Goal: Task Accomplishment & Management: Manage account settings

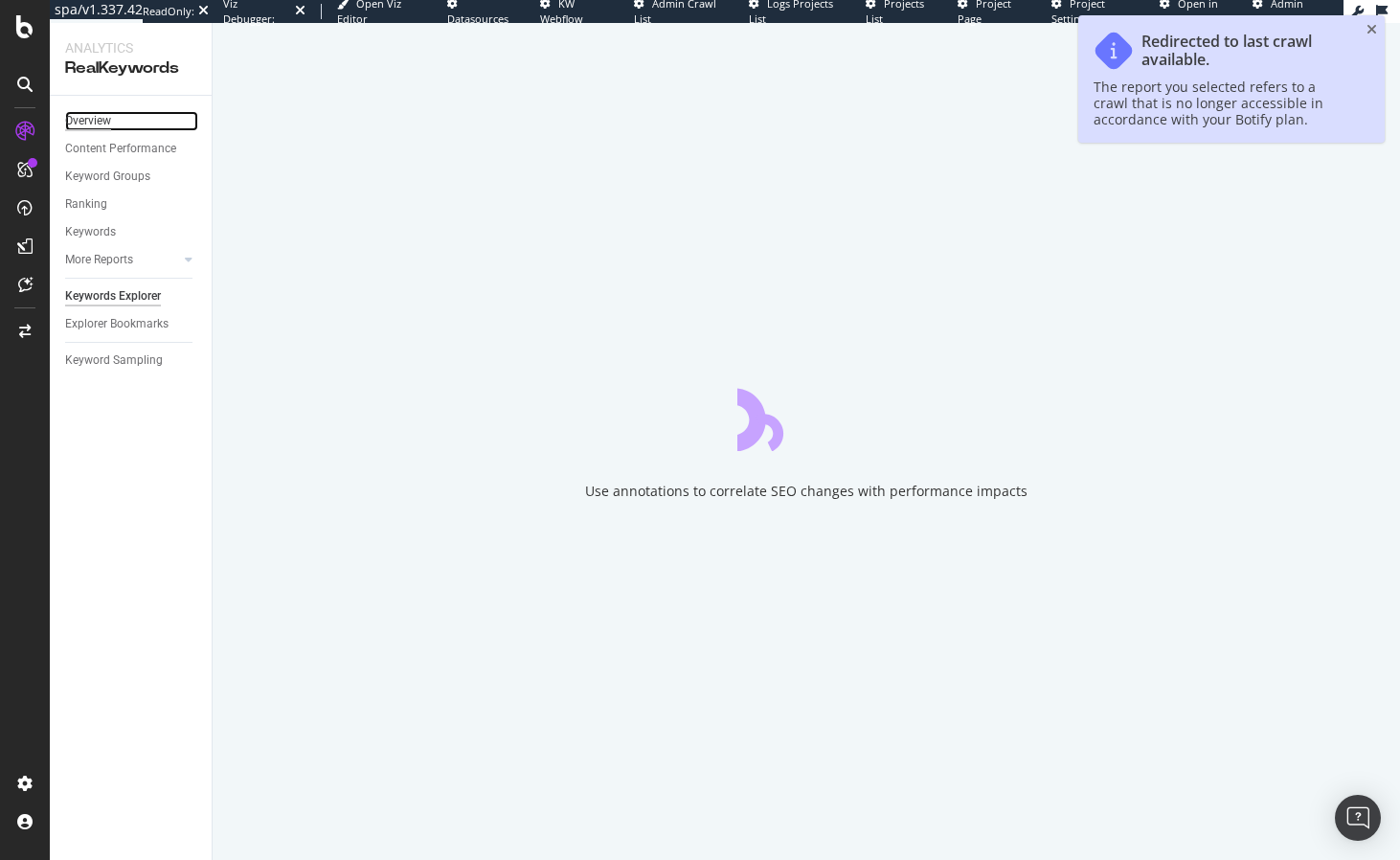
click at [111, 123] on div "Overview" at bounding box center [88, 121] width 46 height 20
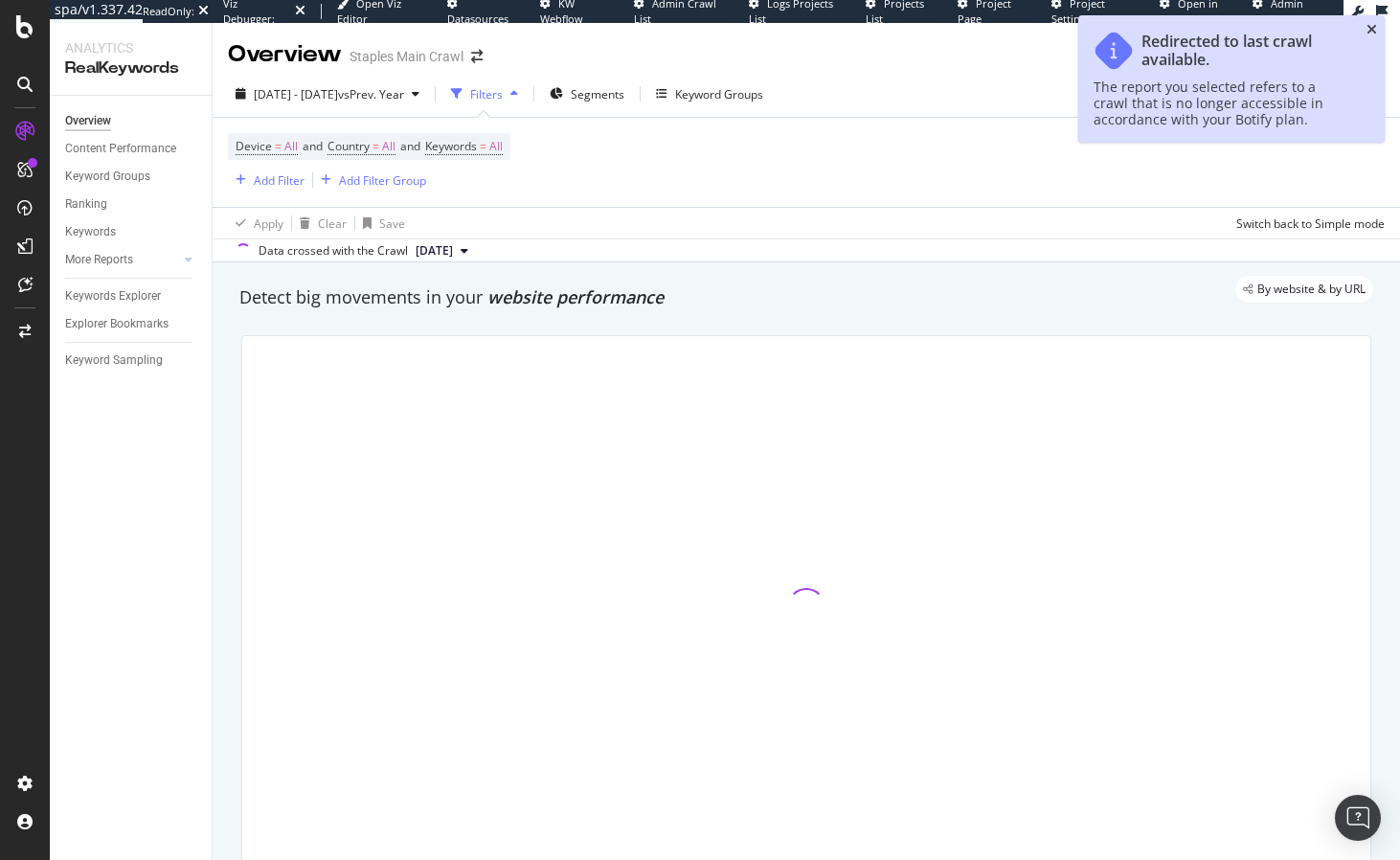
click at [1369, 29] on icon "close toast" at bounding box center [1372, 29] width 11 height 13
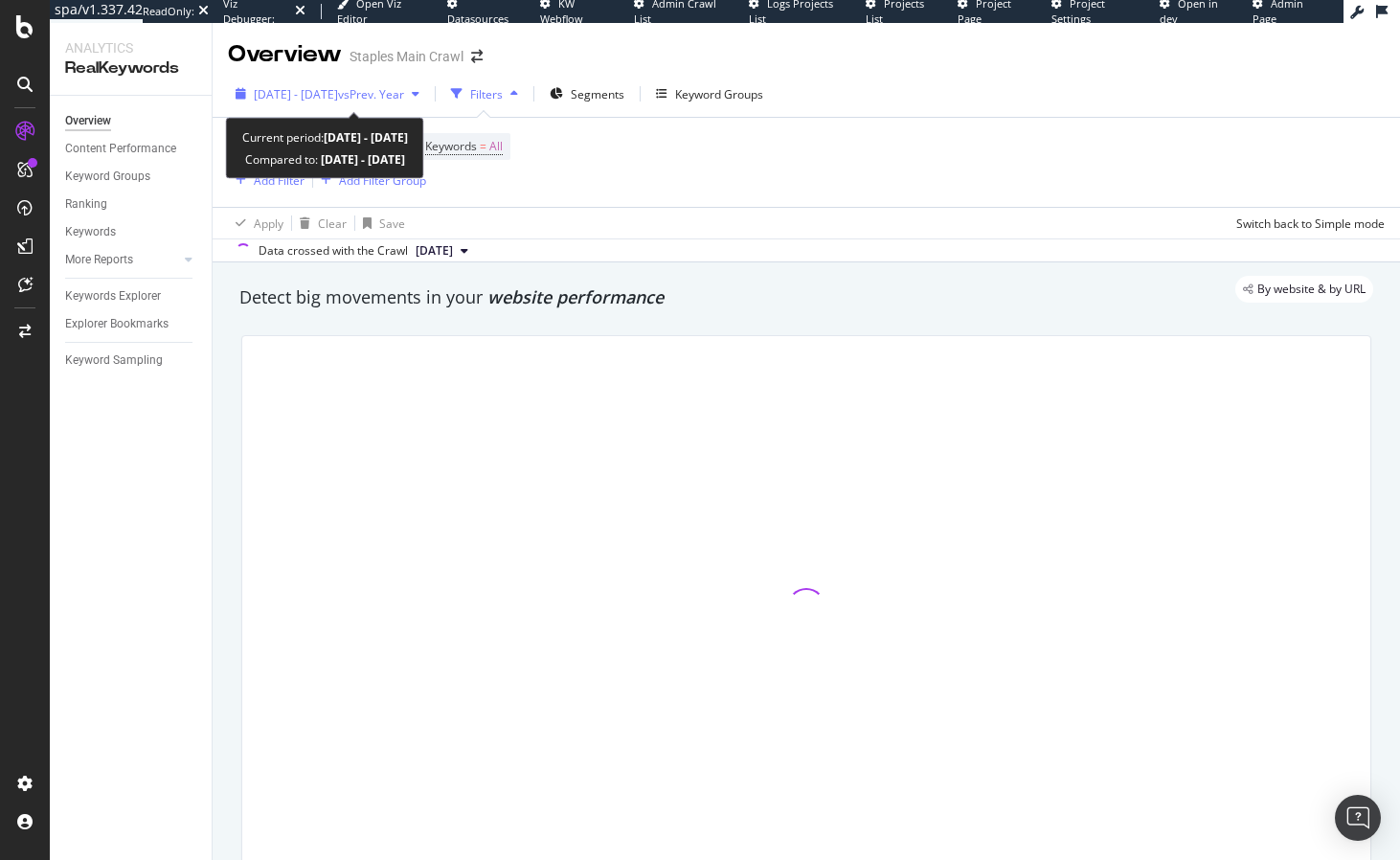
click at [294, 97] on span "[DATE] - [DATE]" at bounding box center [296, 95] width 85 height 16
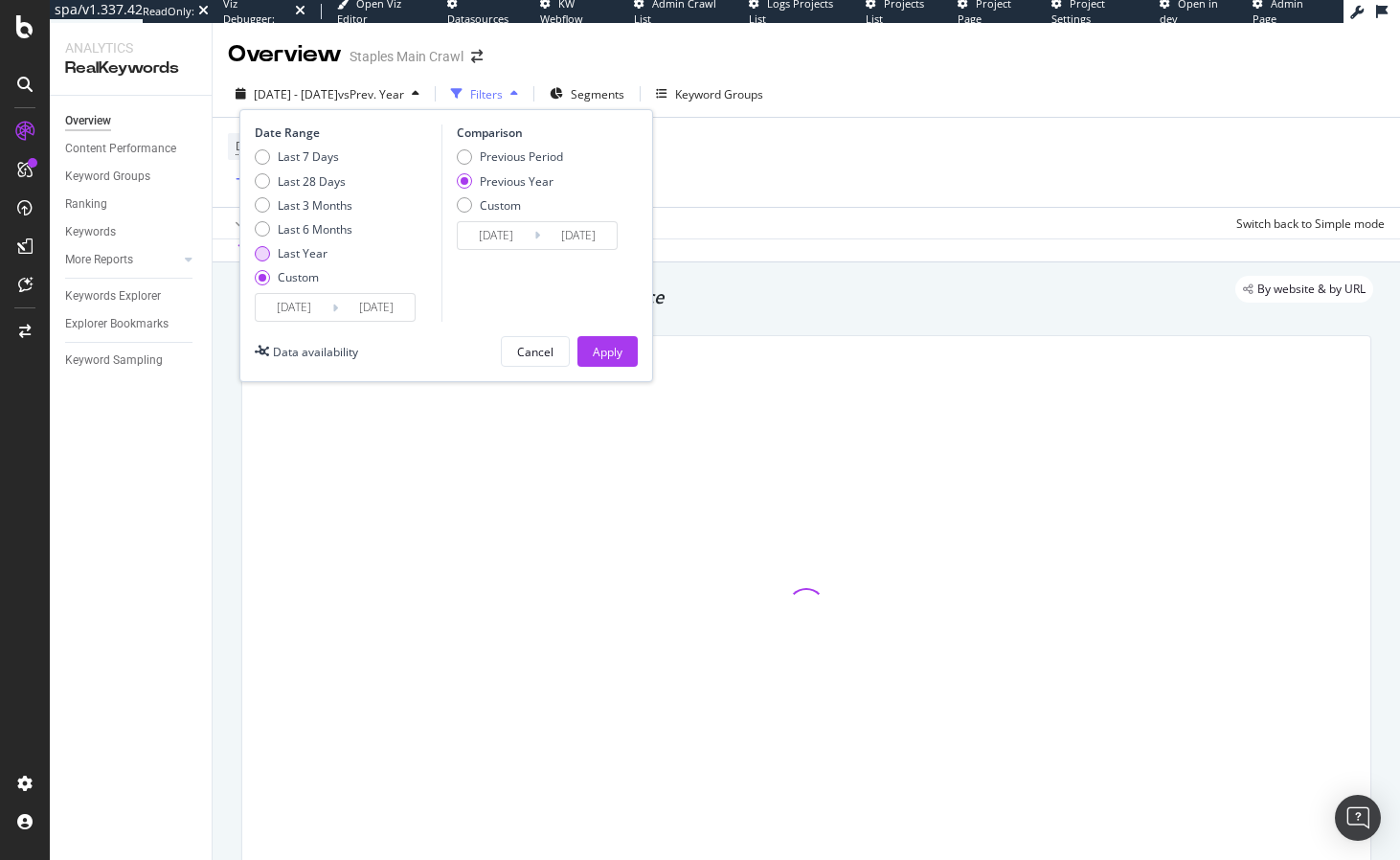
click at [311, 258] on div "Last Year" at bounding box center [303, 253] width 50 height 16
type input "2024/09/23"
type input "2025/09/22"
type input "2023/09/25"
type input "2024/09/23"
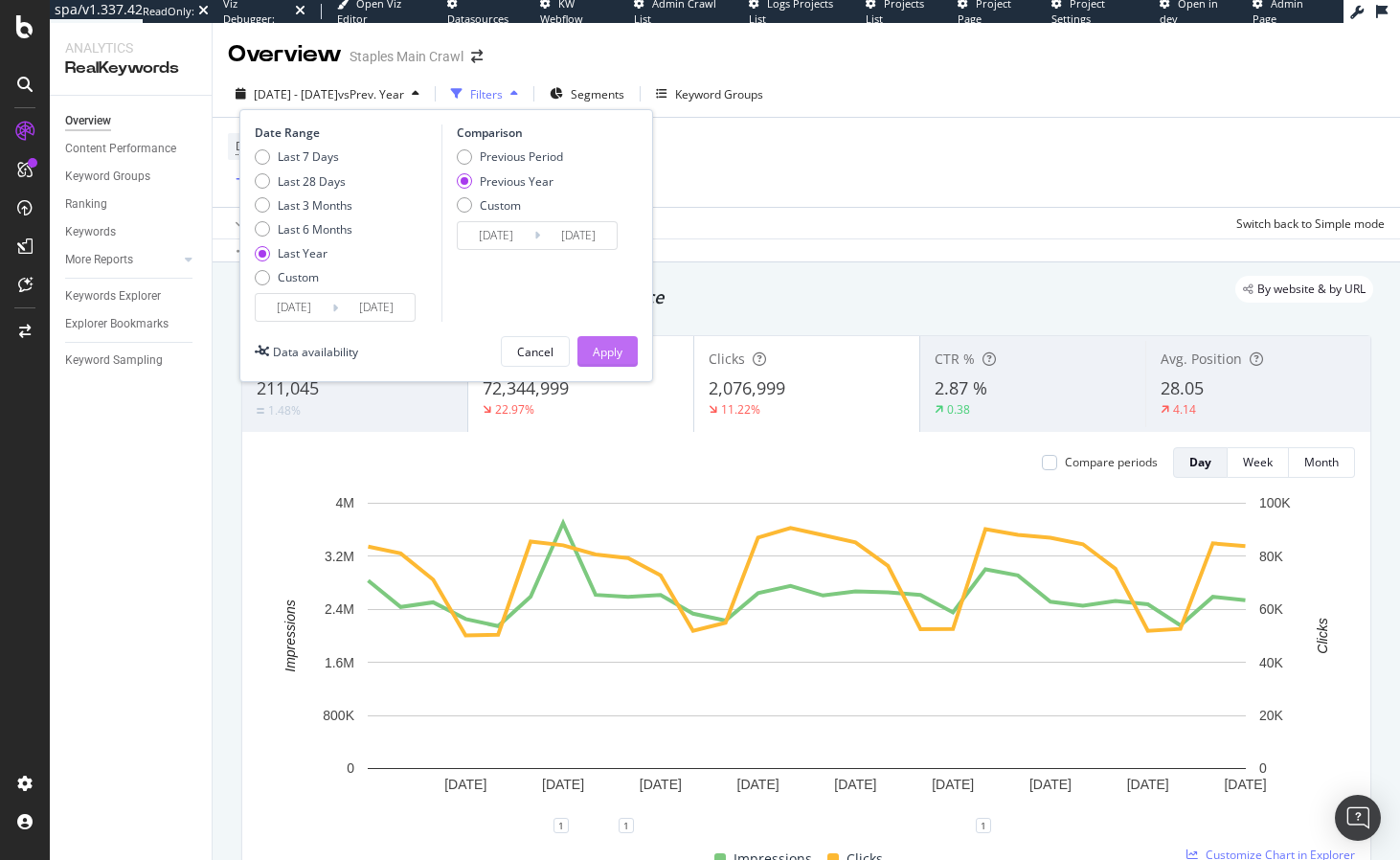
click at [591, 347] on button "Apply" at bounding box center [607, 351] width 61 height 31
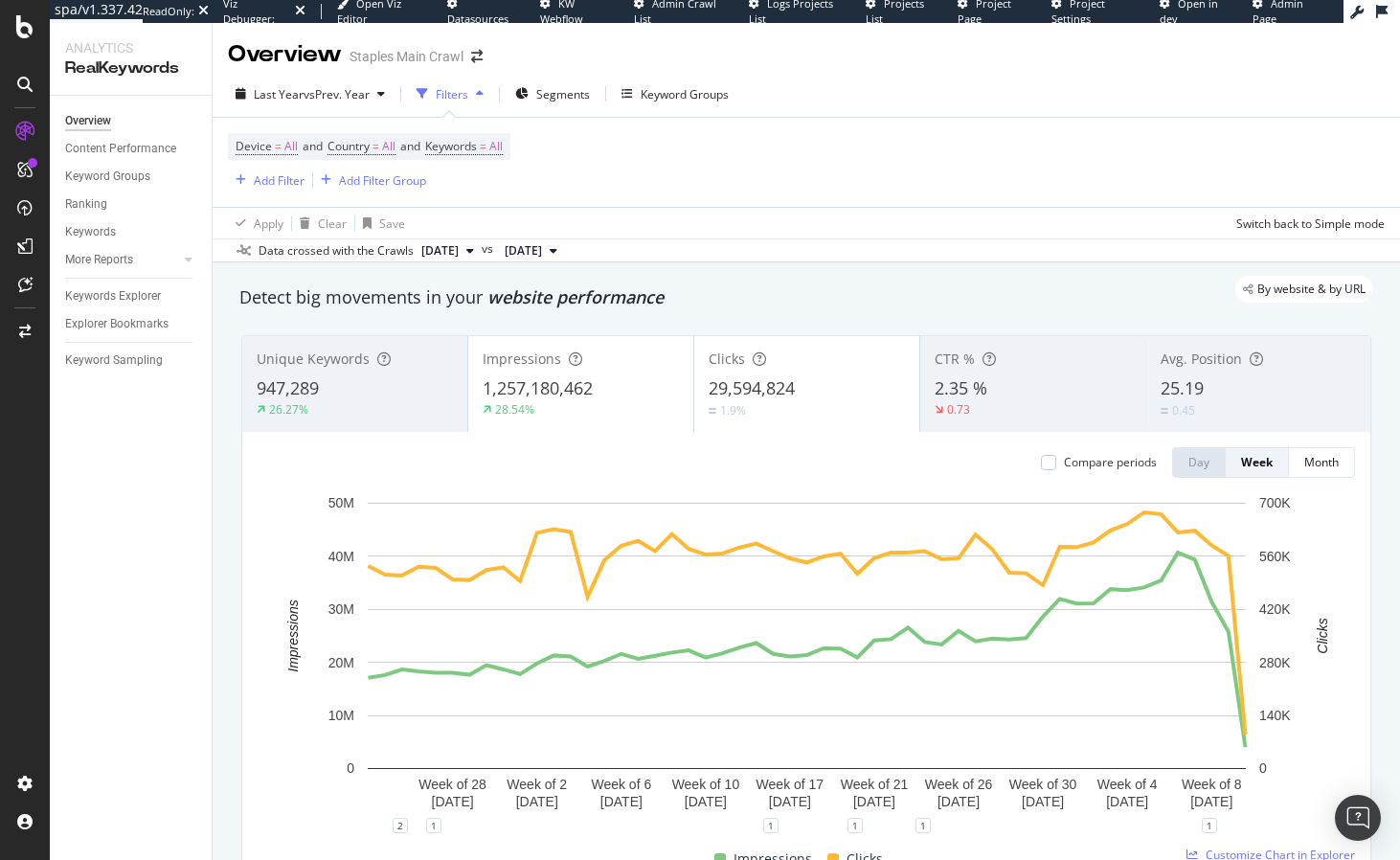
click at [849, 302] on div "By website & by URL" at bounding box center [797, 289] width 1153 height 27
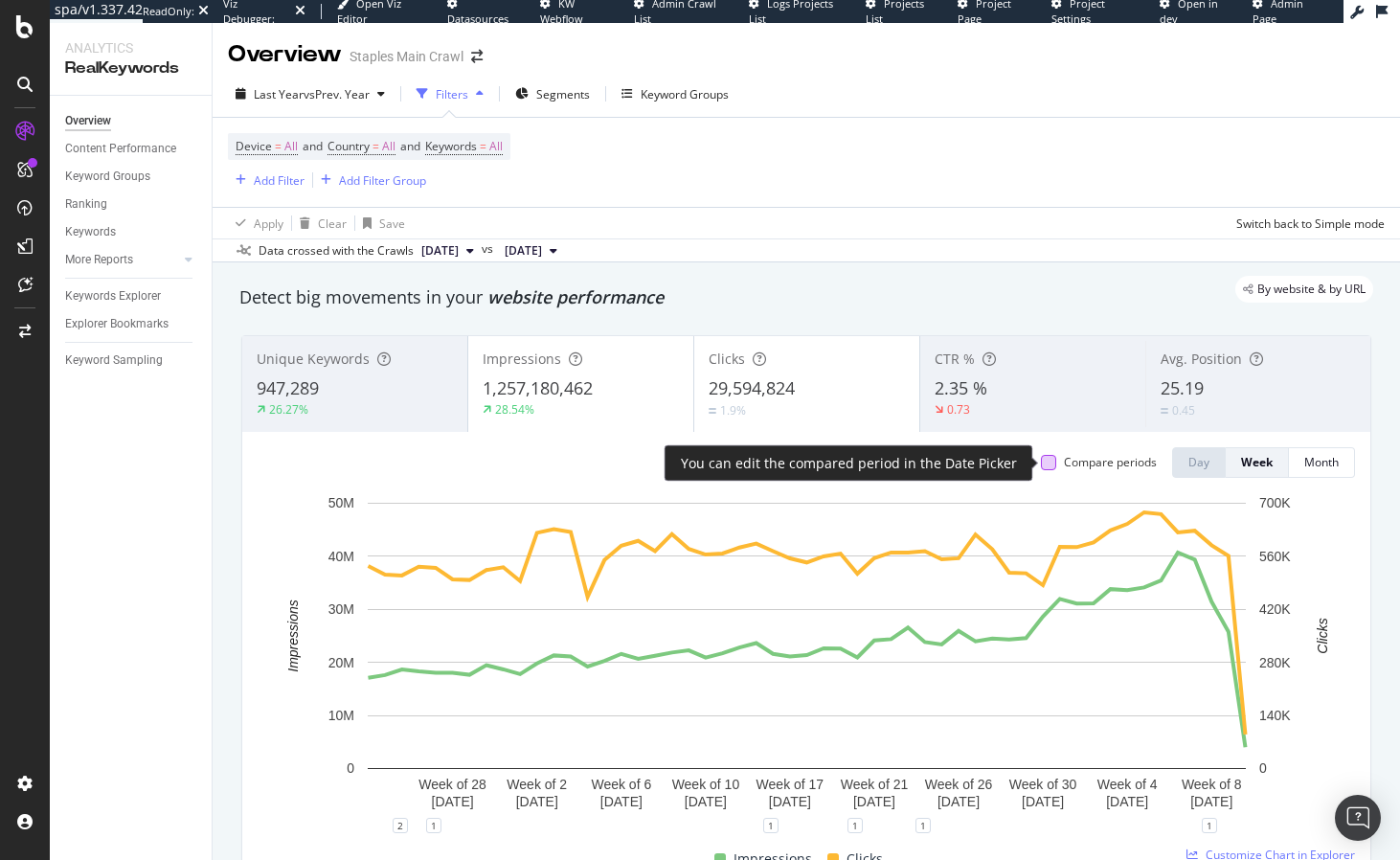
click at [1045, 460] on div at bounding box center [1049, 462] width 15 height 15
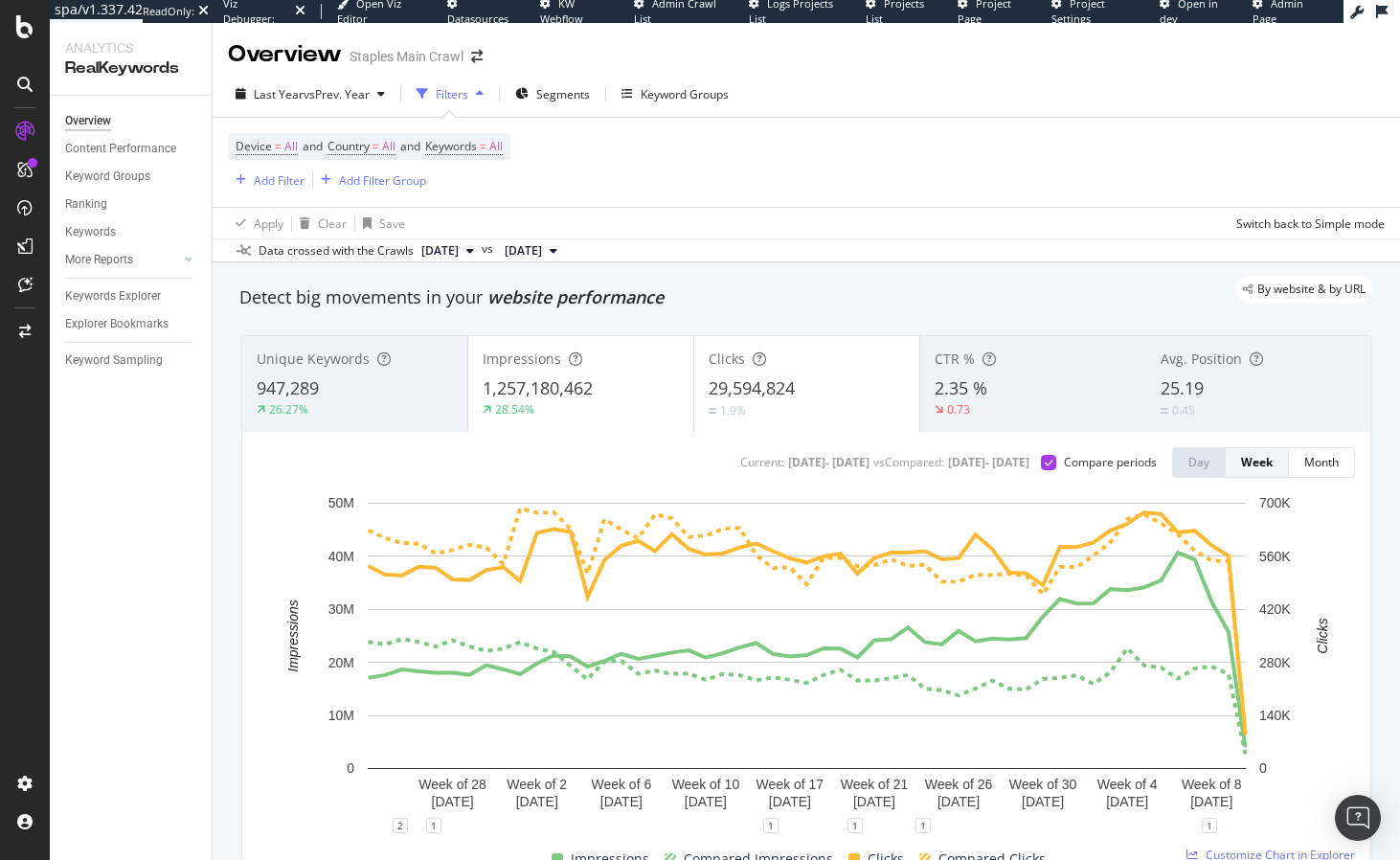
click at [758, 393] on span "29,594,824" at bounding box center [752, 387] width 87 height 23
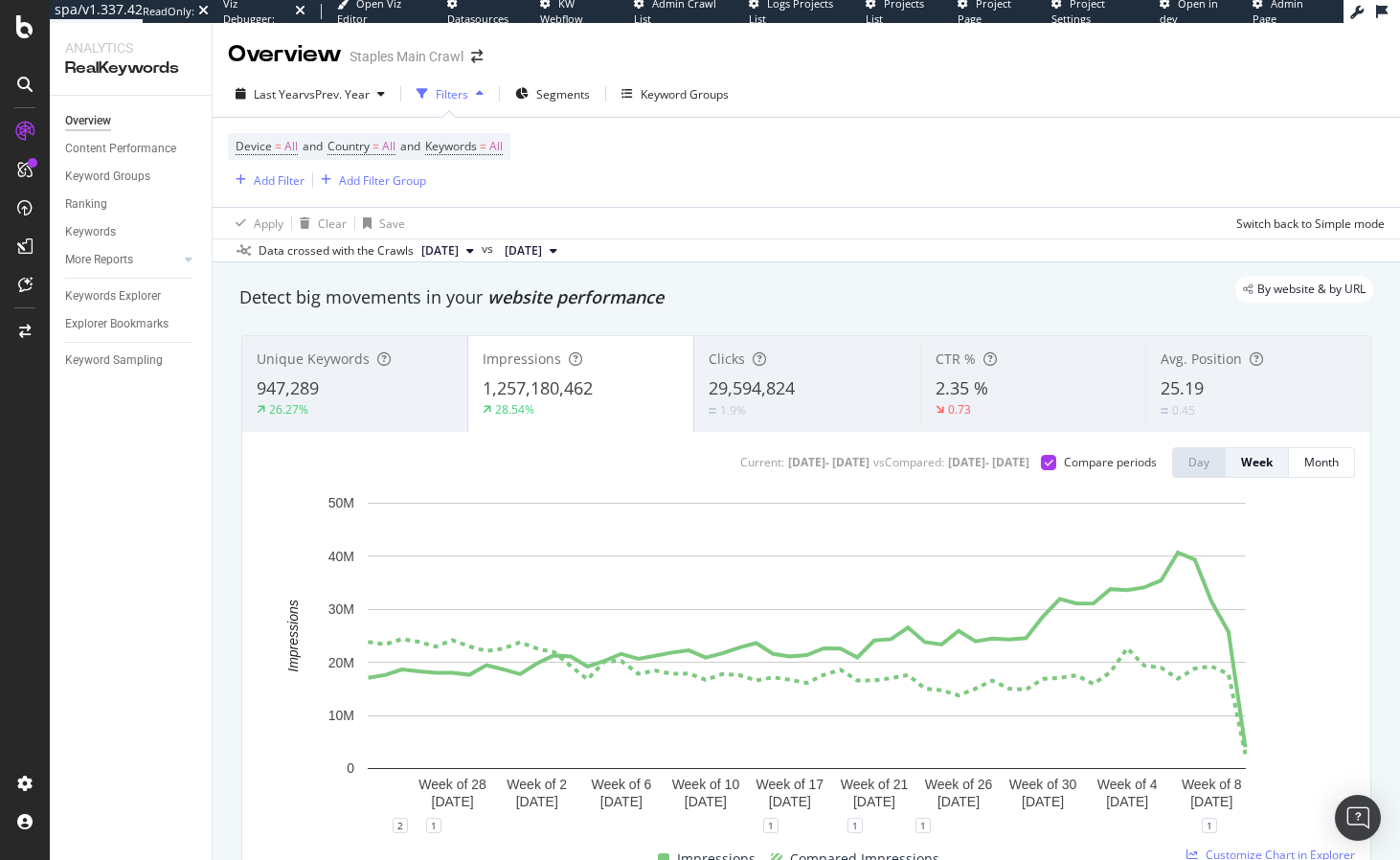
click at [567, 398] on span "1,257,180,462" at bounding box center [538, 387] width 111 height 23
click at [607, 394] on div "1,257,180,462" at bounding box center [581, 388] width 196 height 25
click at [758, 385] on span "29,594,824" at bounding box center [752, 387] width 87 height 23
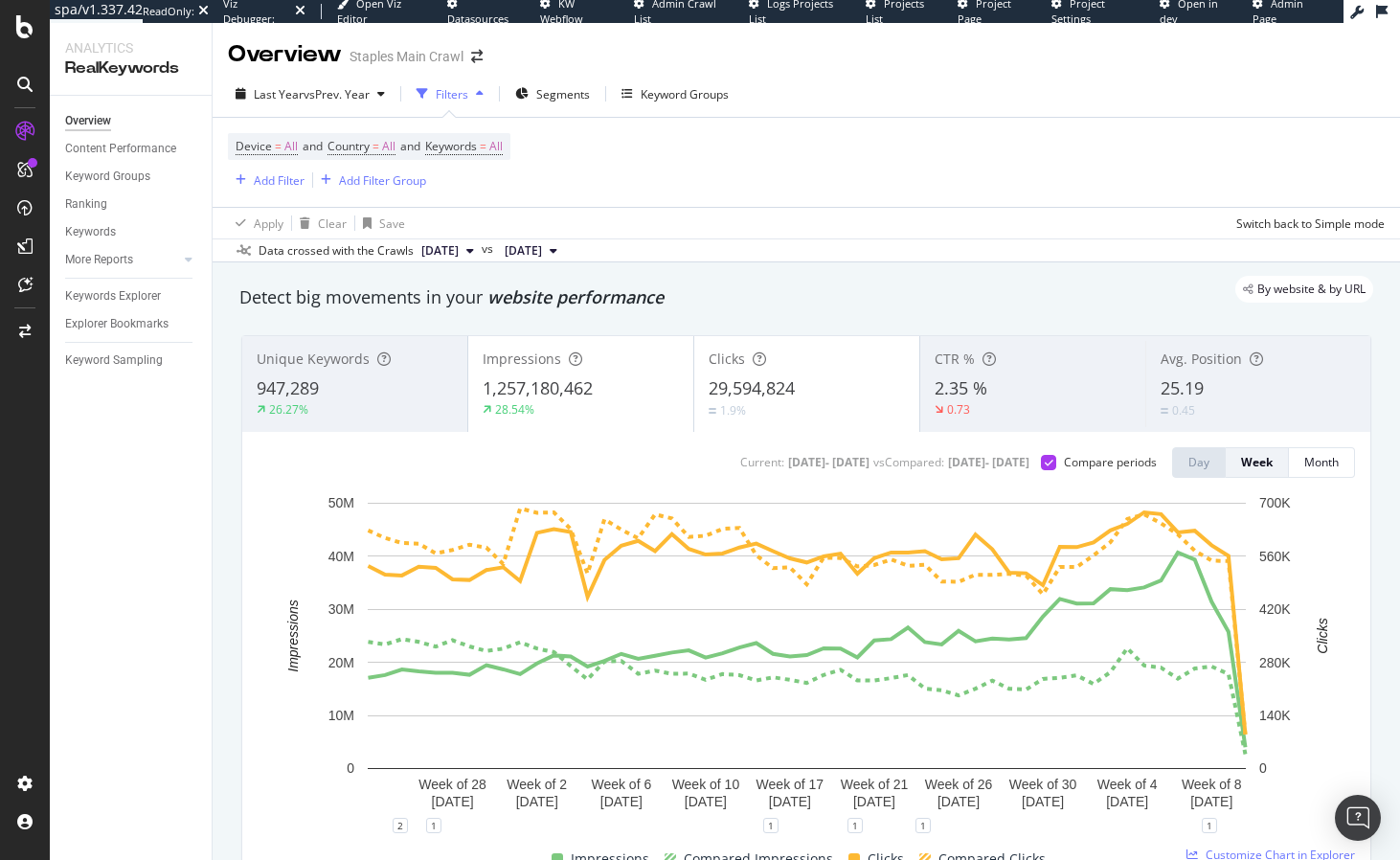
click at [588, 386] on span "1,257,180,462" at bounding box center [538, 387] width 111 height 23
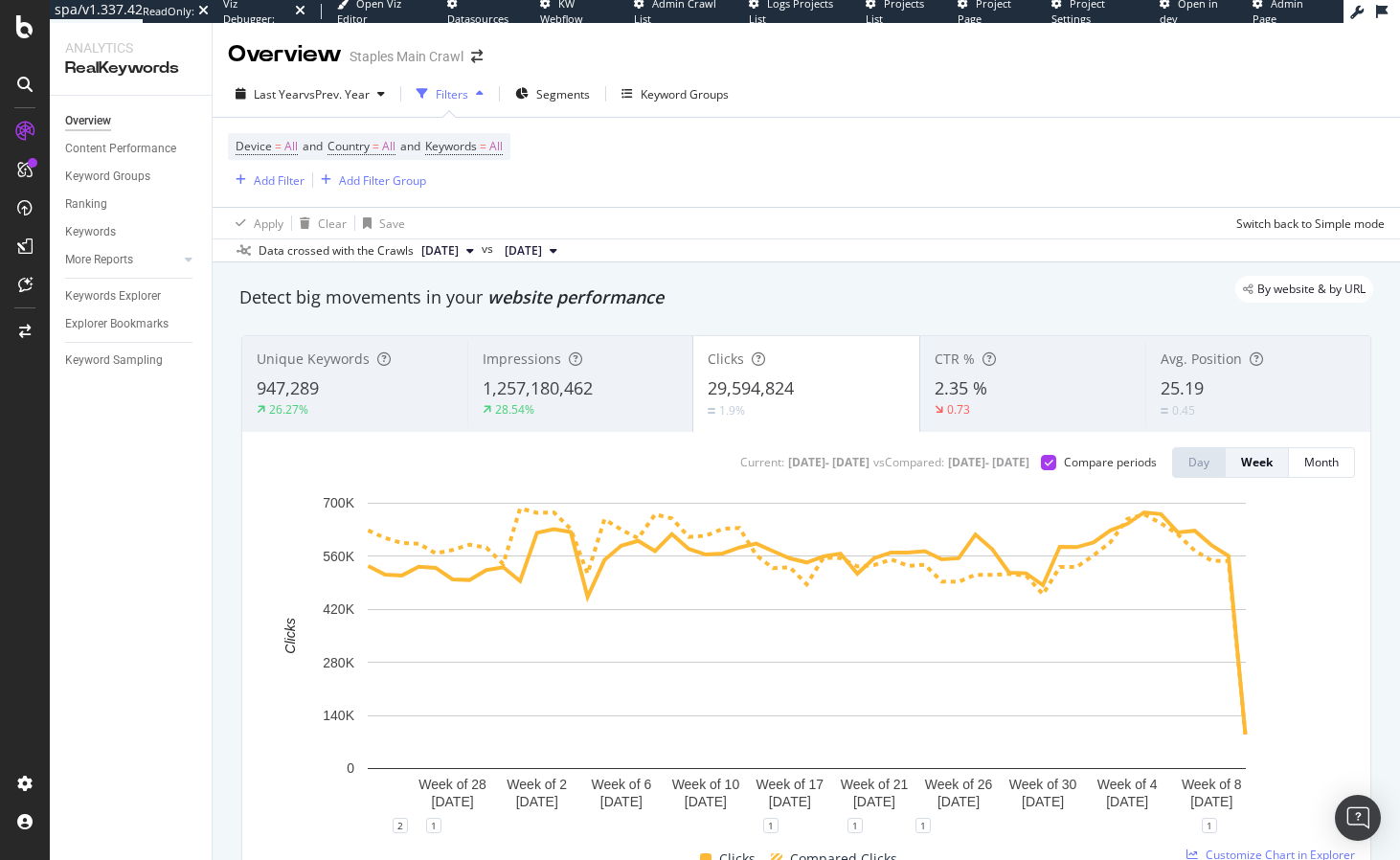
click at [857, 292] on div "By website & by URL" at bounding box center [797, 289] width 1153 height 27
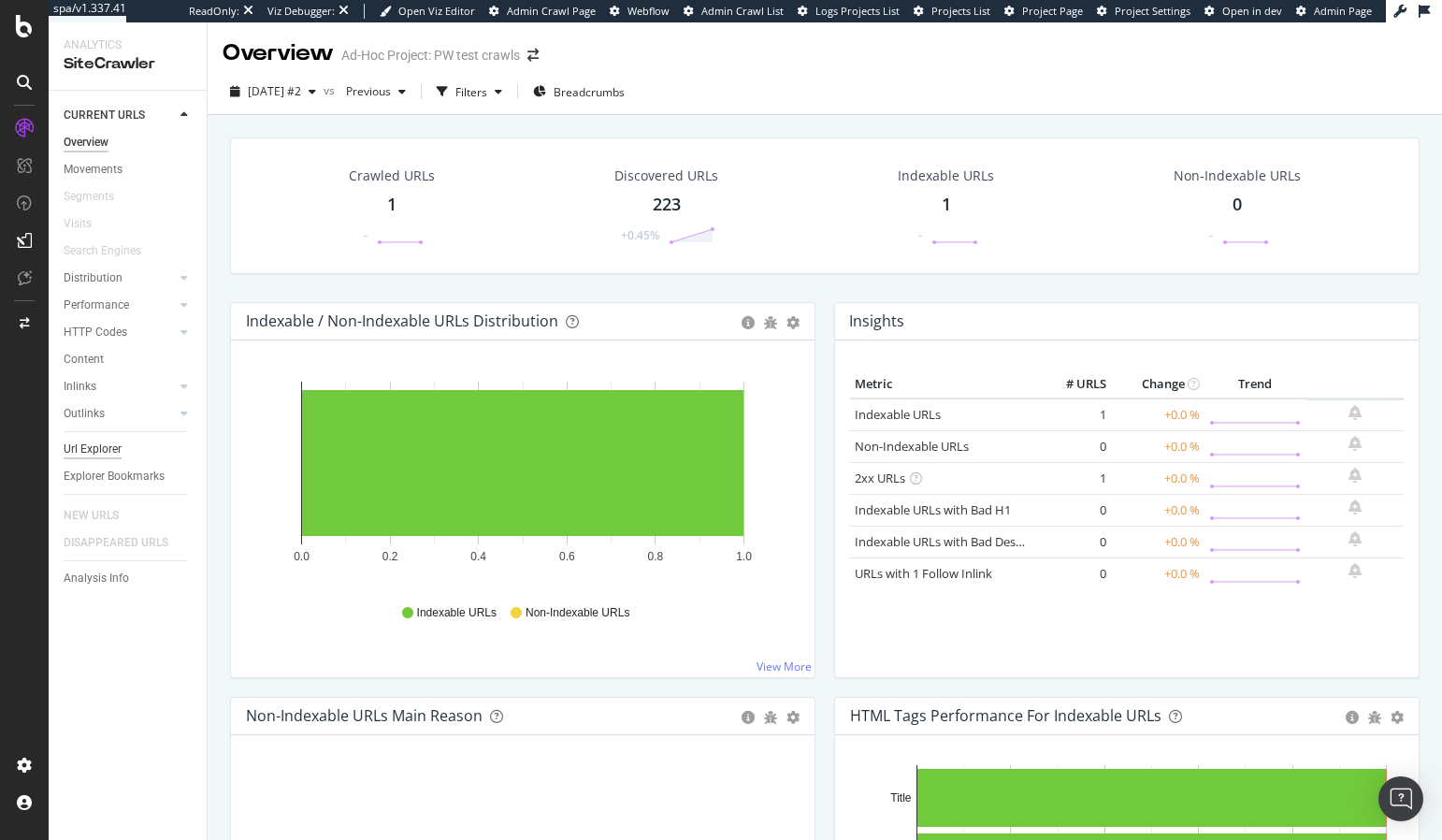
click at [114, 446] on div "Url Explorer" at bounding box center [92, 449] width 58 height 19
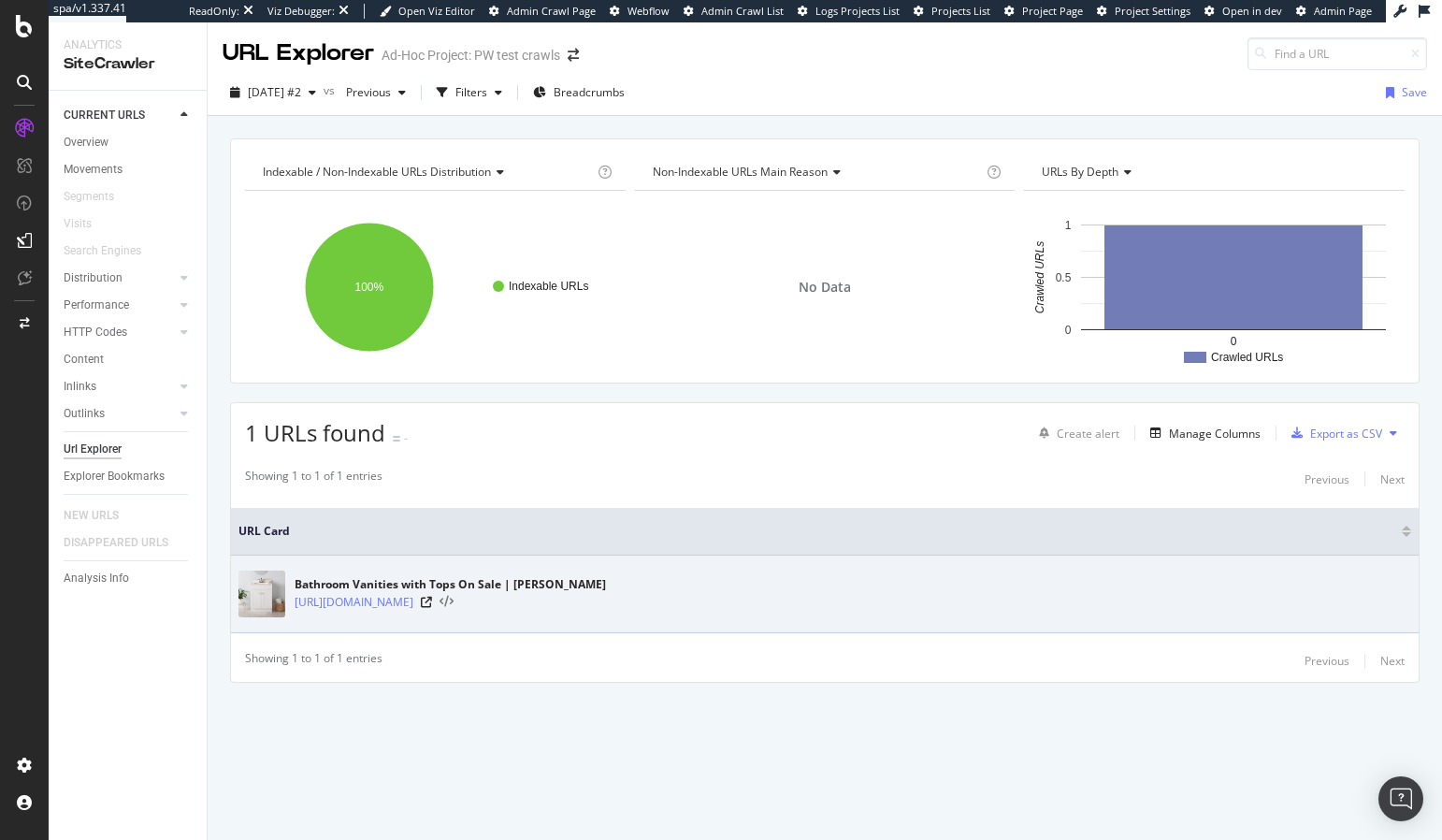
click at [454, 600] on icon at bounding box center [446, 602] width 14 height 13
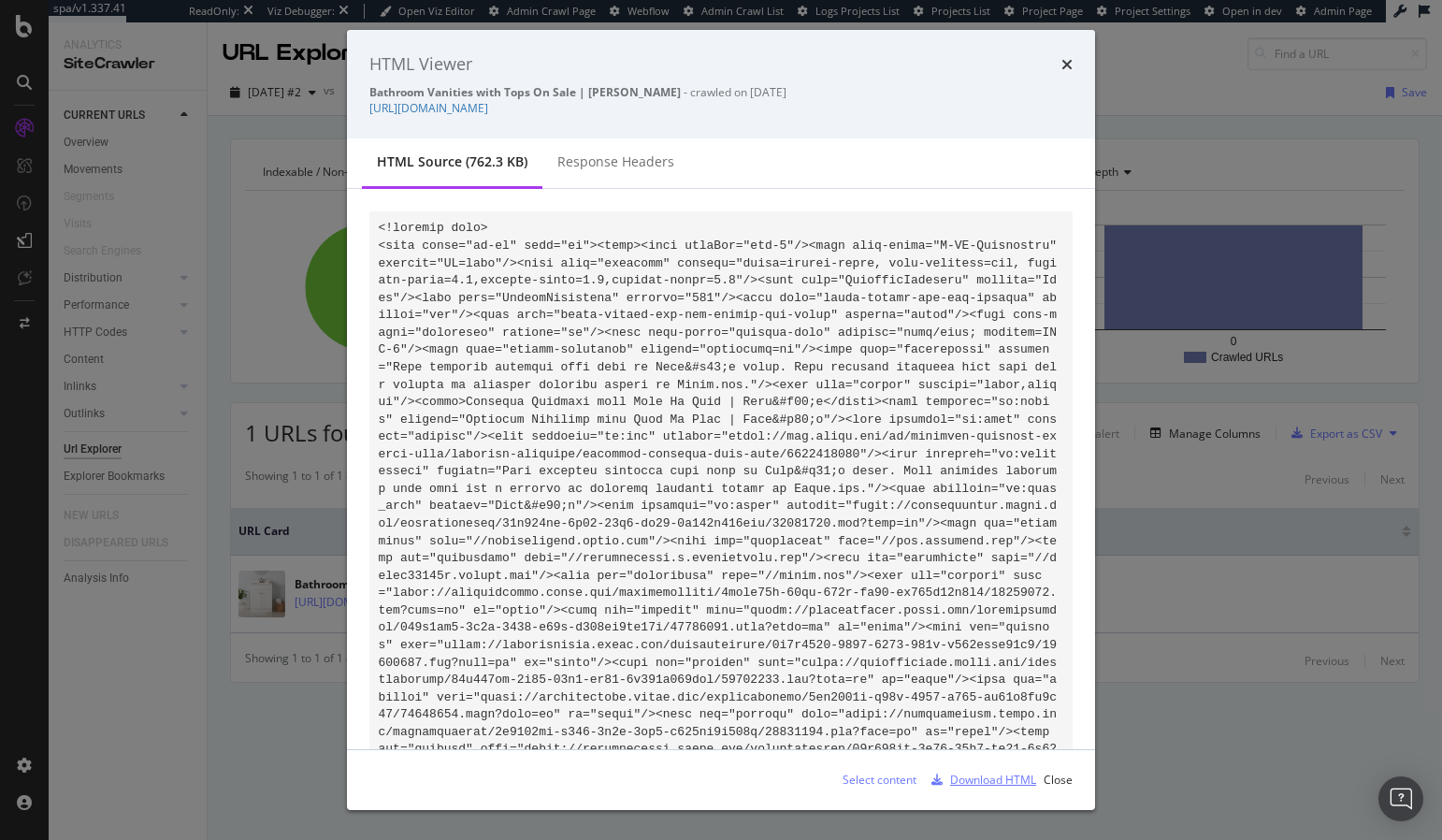
click at [991, 789] on div "Download HTML" at bounding box center [979, 780] width 112 height 28
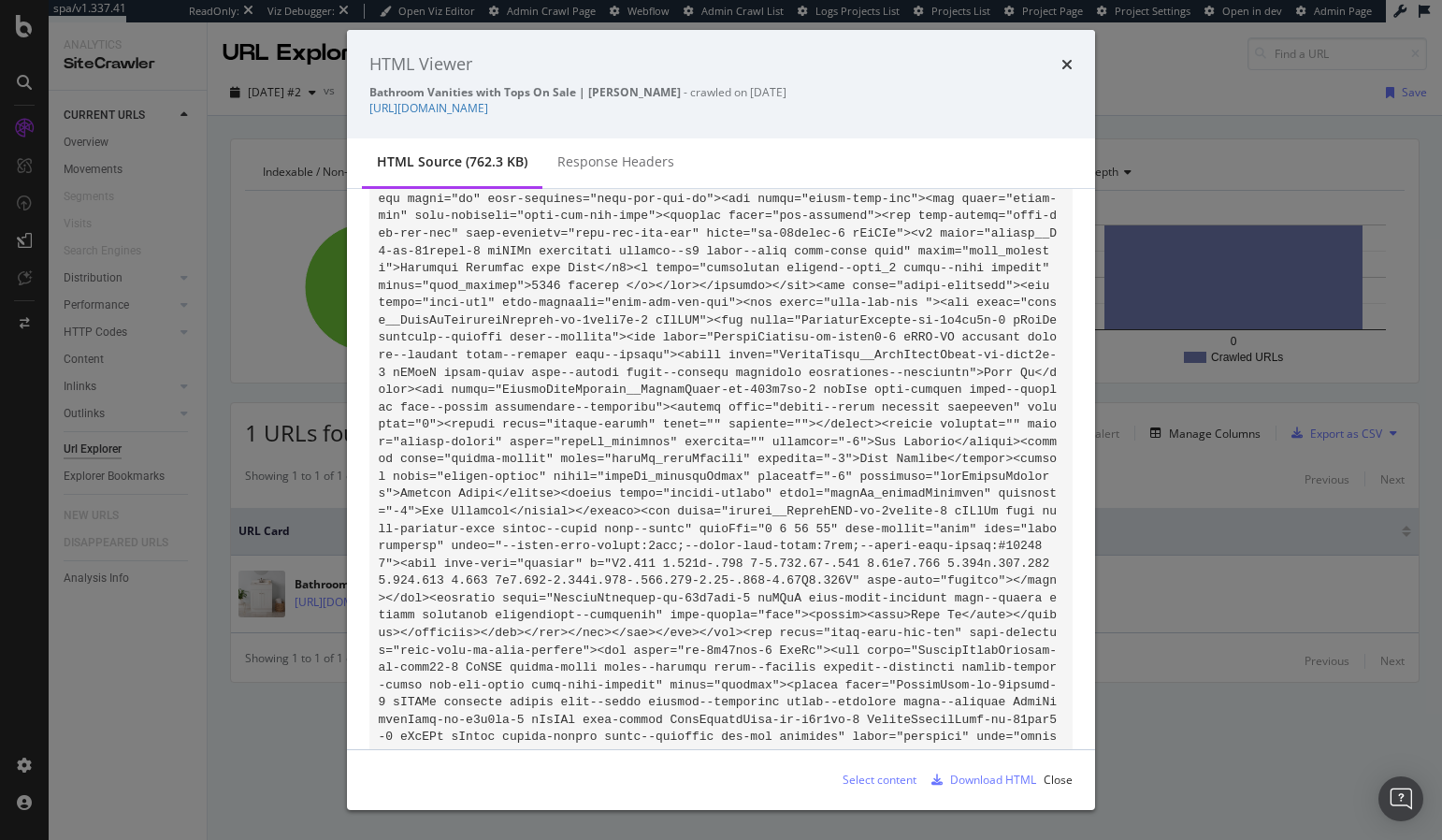
scroll to position [65587, 0]
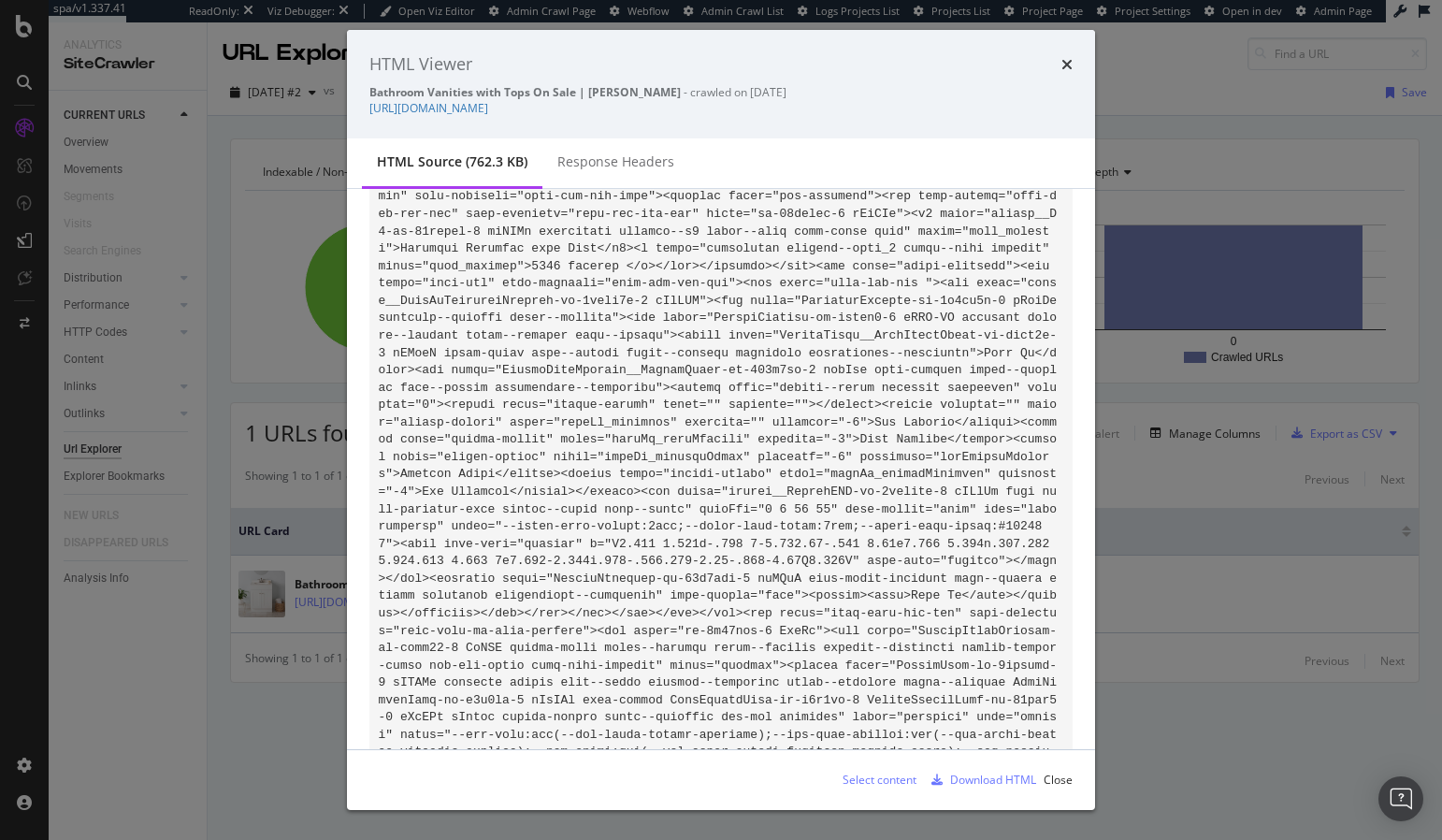
drag, startPoint x: 779, startPoint y: 776, endPoint x: 788, endPoint y: 749, distance: 28.5
click at [779, 776] on div "Select content Download HTML Close" at bounding box center [721, 780] width 703 height 30
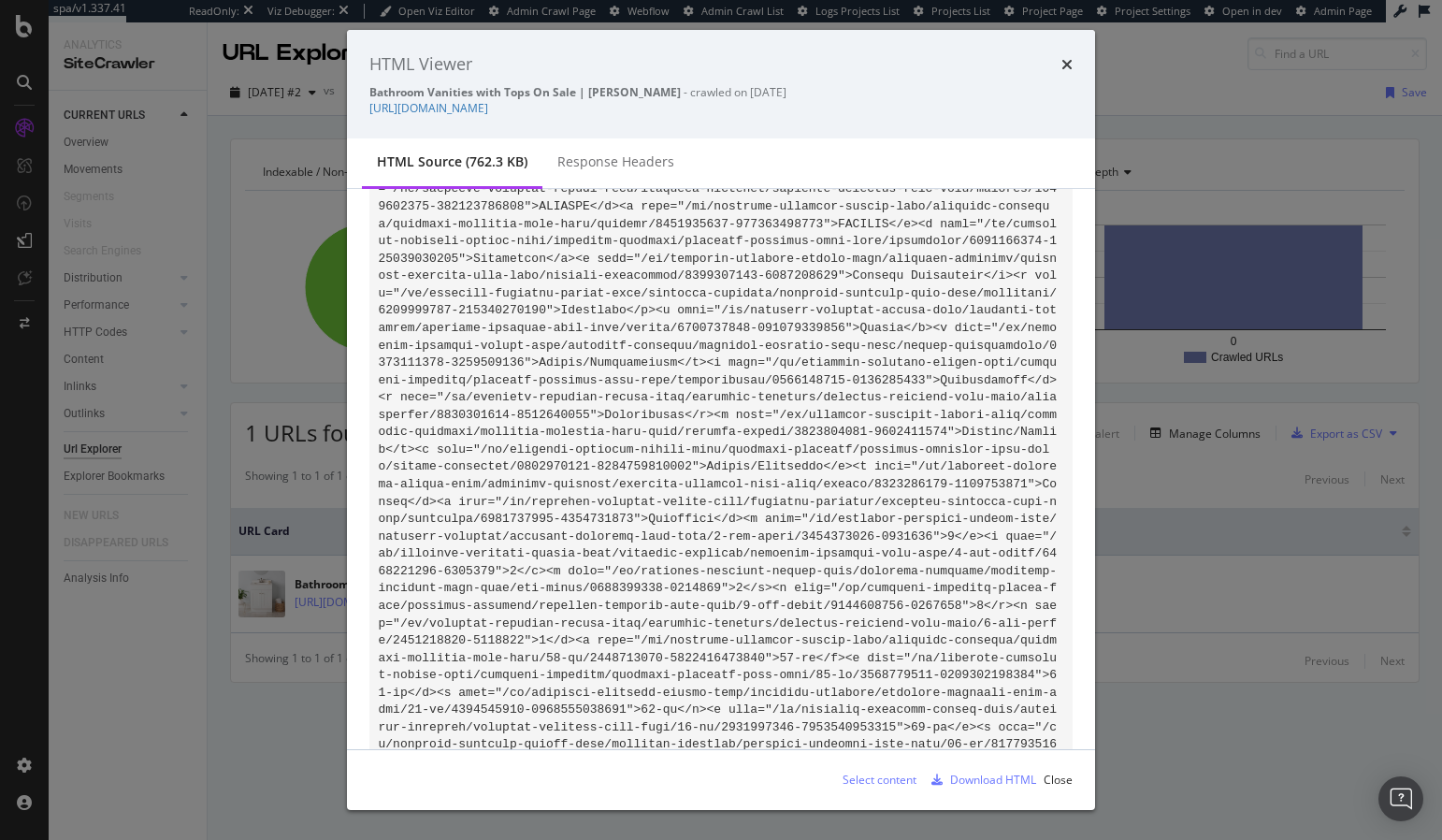
scroll to position [64635, 0]
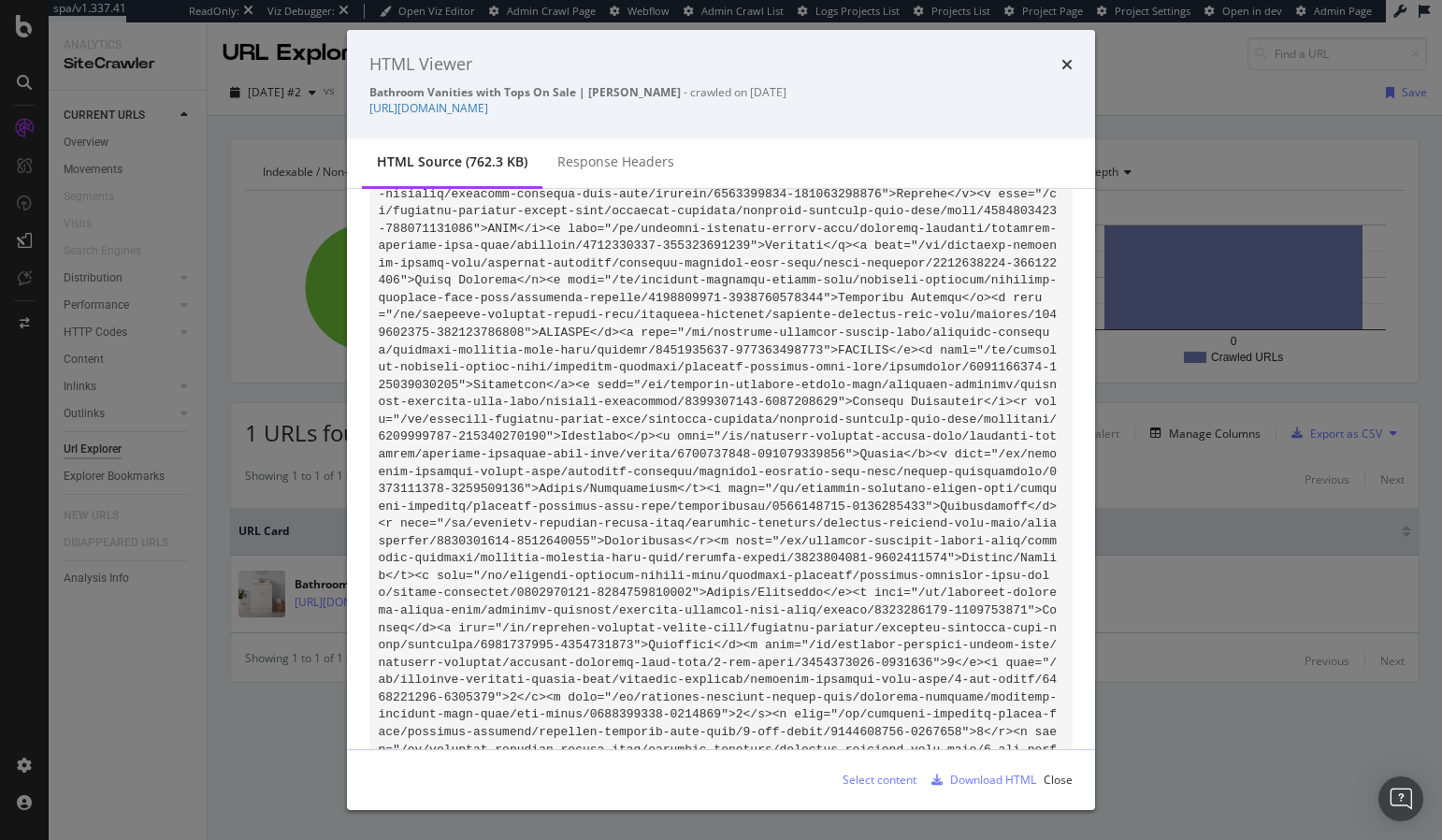
drag, startPoint x: 757, startPoint y: 201, endPoint x: 818, endPoint y: 151, distance: 78.9
click at [1066, 60] on icon "times" at bounding box center [1068, 64] width 12 height 15
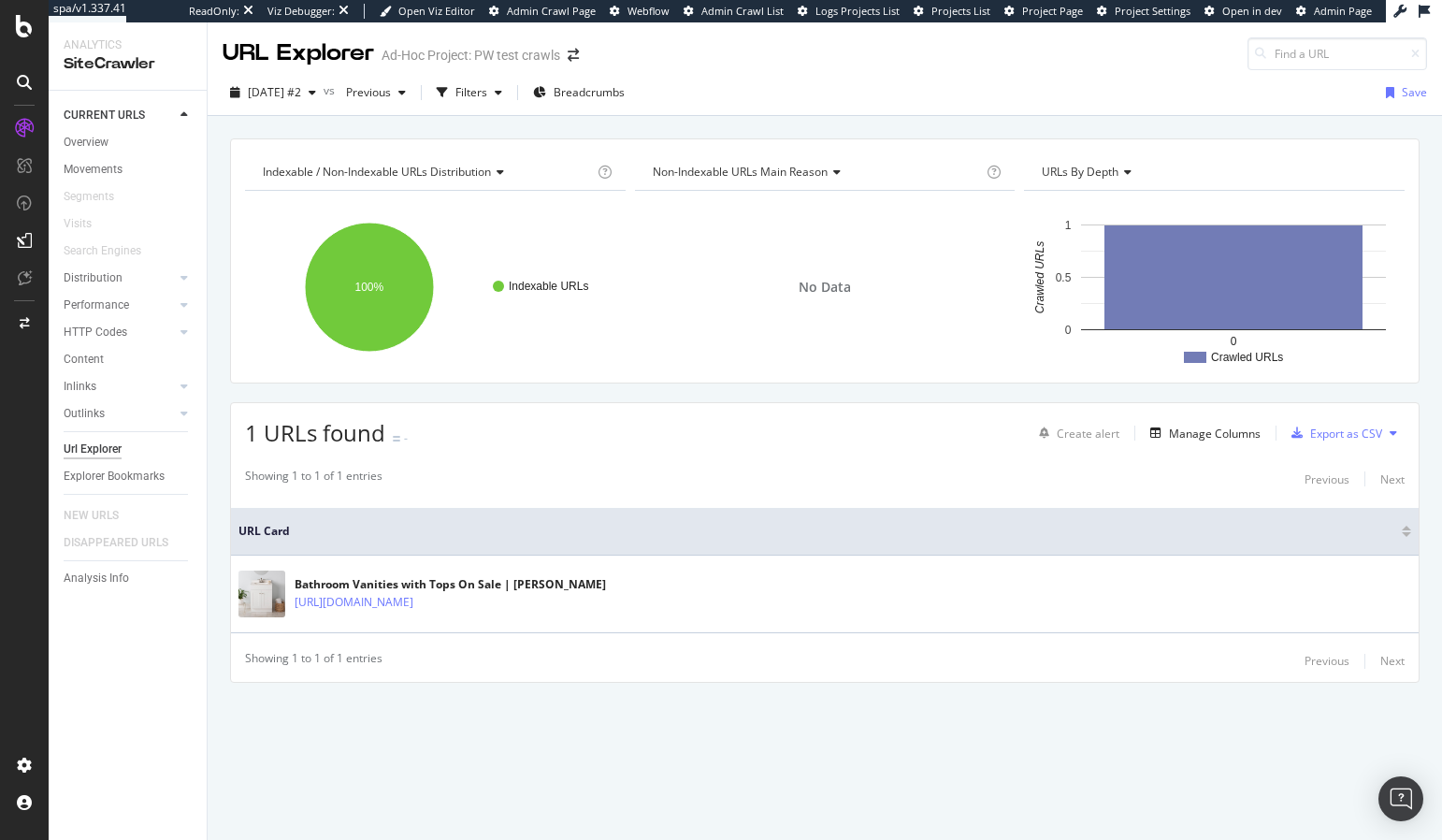
drag, startPoint x: 464, startPoint y: 784, endPoint x: 398, endPoint y: 794, distance: 66.8
click at [464, 784] on div "Indexable / Non-Indexable URLs distribution Chart (by Value) Table Expand Expor…" at bounding box center [826, 477] width 1235 height 724
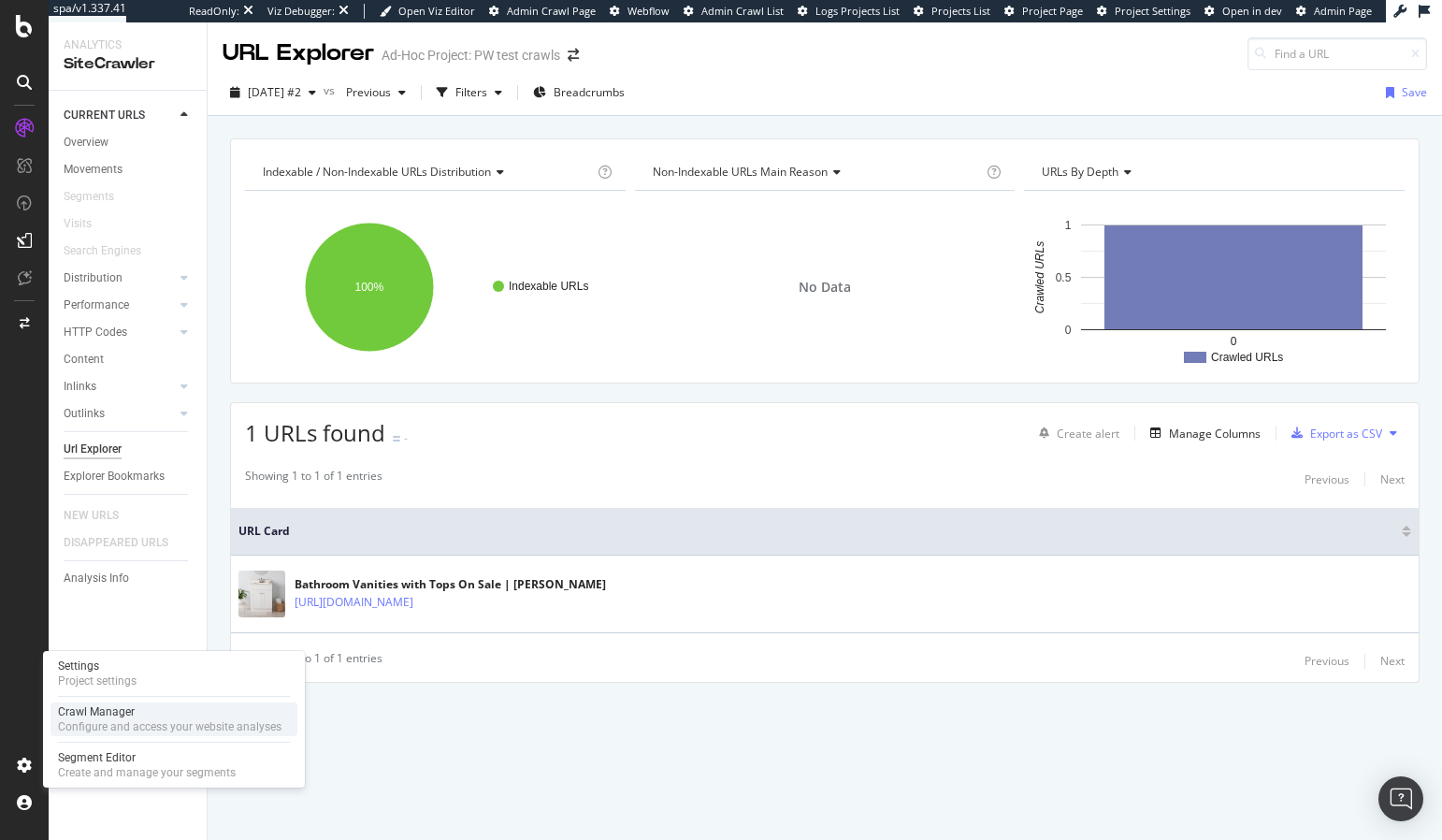
click at [119, 717] on div "Crawl Manager" at bounding box center [170, 711] width 224 height 15
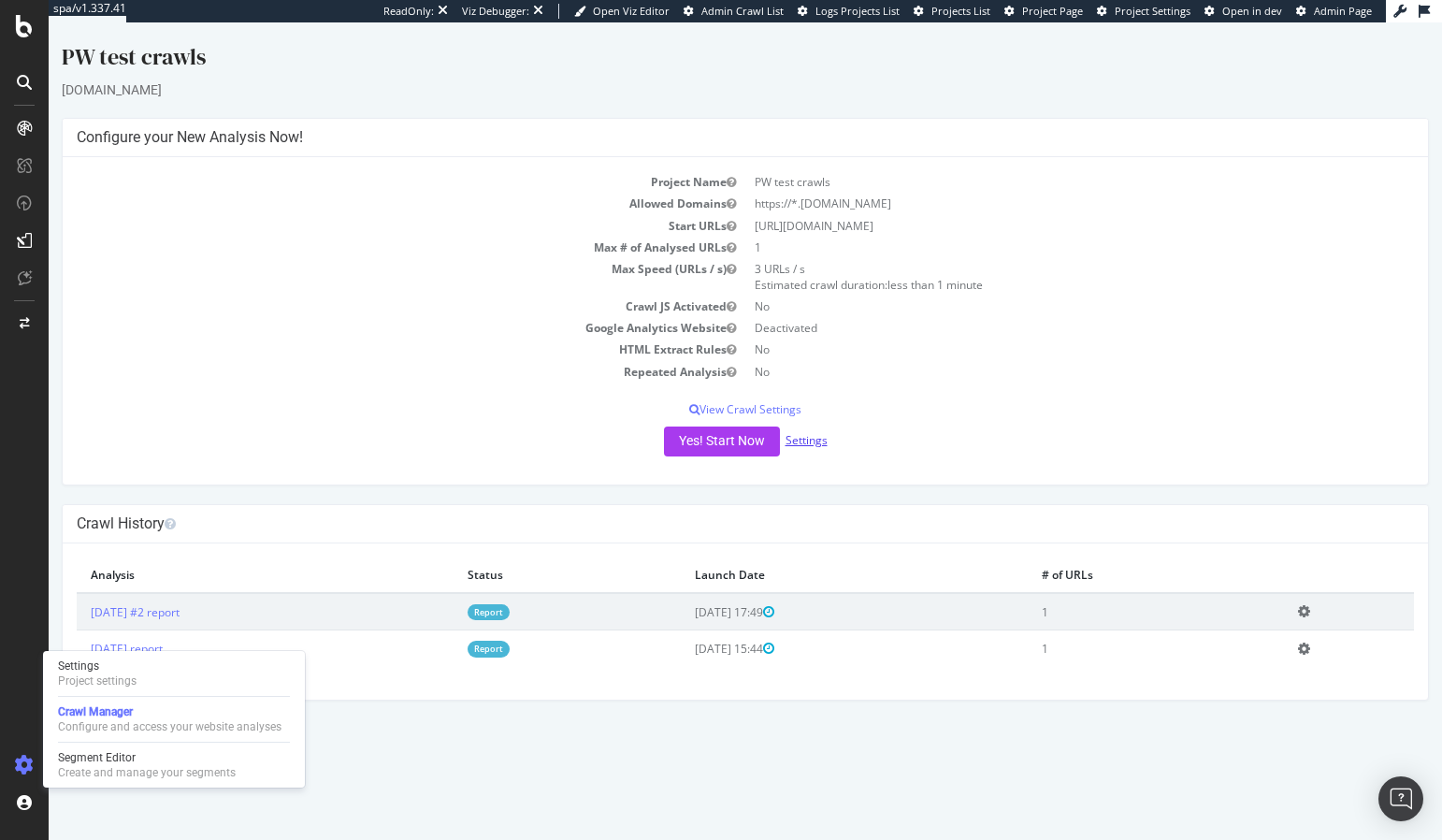
click at [813, 436] on link "Settings" at bounding box center [806, 439] width 42 height 16
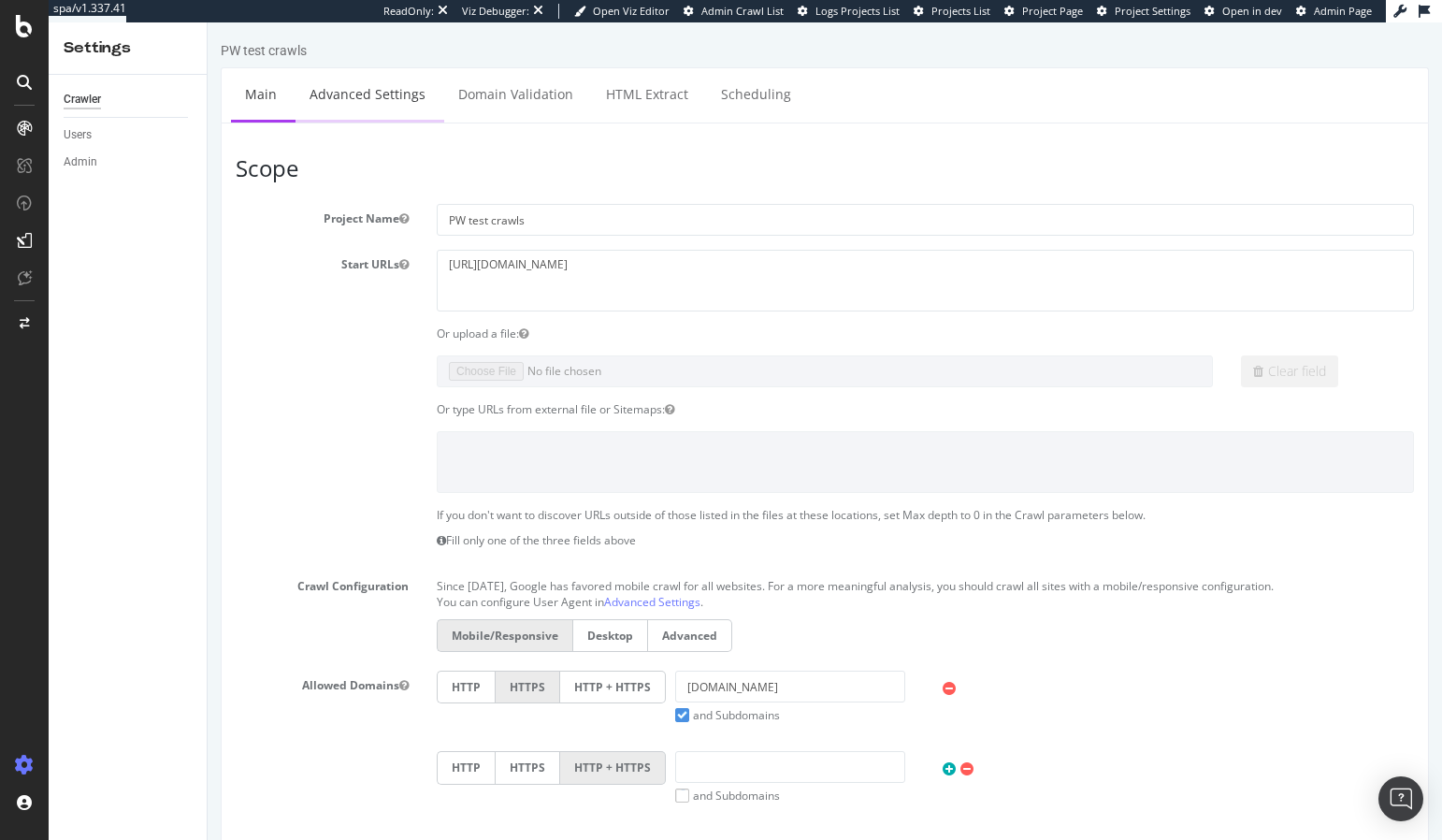
click at [372, 87] on link "Advanced Settings" at bounding box center [368, 93] width 144 height 52
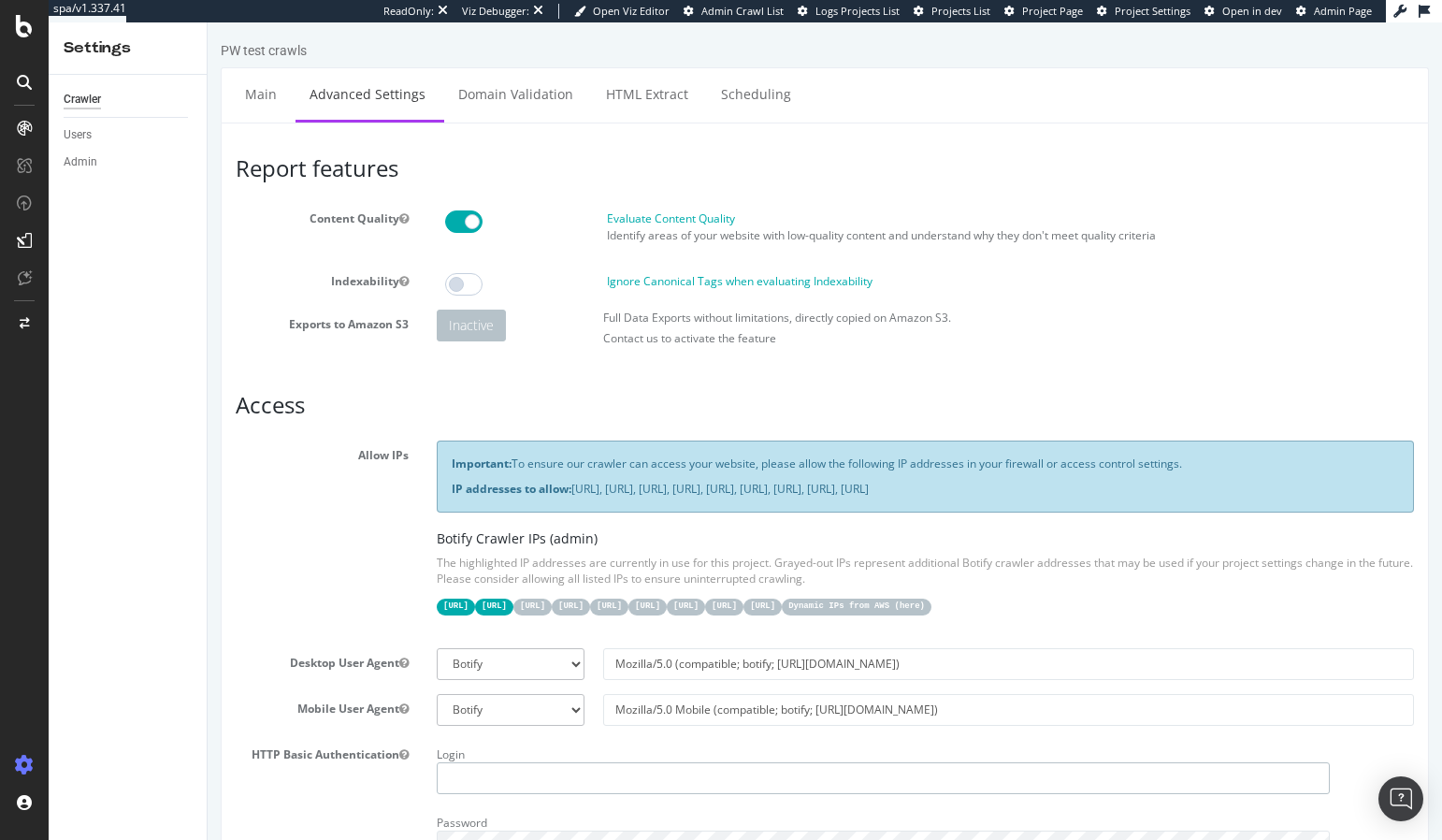
type input "steven.cook@botify.com"
drag, startPoint x: 994, startPoint y: 121, endPoint x: 989, endPoint y: 160, distance: 39.3
click at [994, 121] on ul "Main Advanced Settings Domain Validation HTML Extract Scheduling" at bounding box center [825, 94] width 1209 height 55
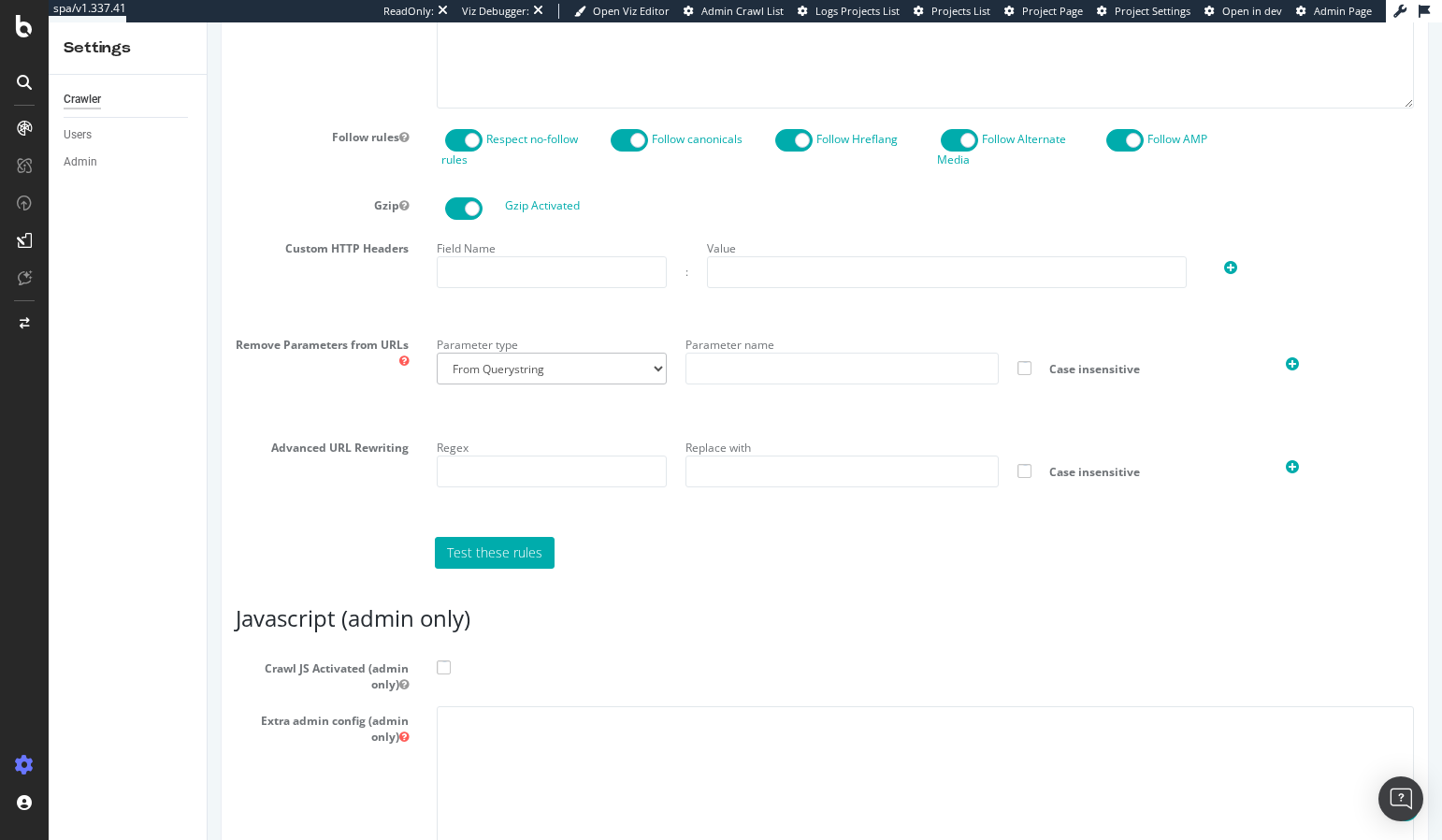
scroll to position [1277, 0]
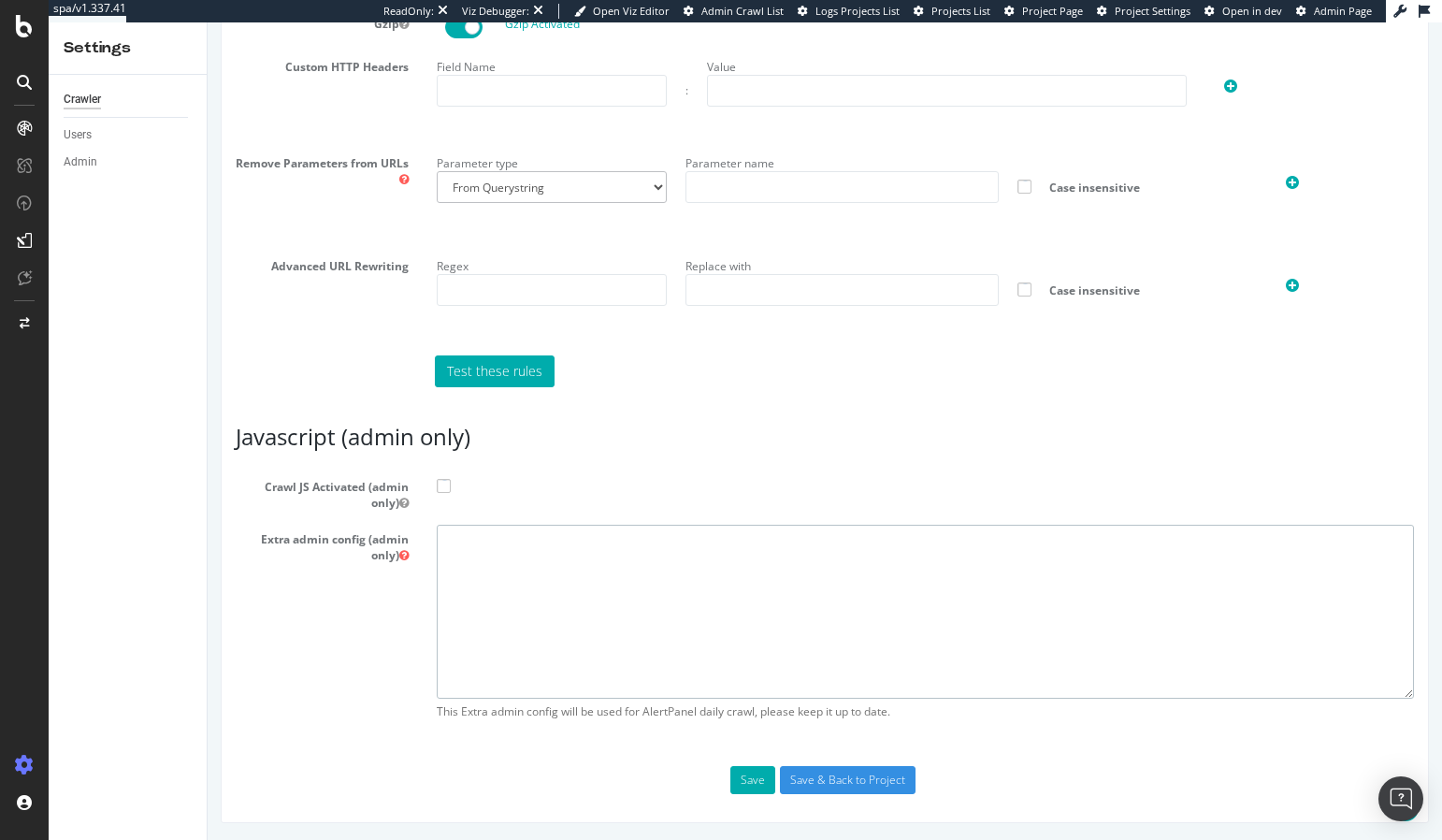
drag, startPoint x: 468, startPoint y: 587, endPoint x: 427, endPoint y: 478, distance: 116.5
click at [467, 584] on textarea at bounding box center [925, 612] width 977 height 173
paste textarea "{ "flags": [ "cube" ], "beta": { "pap_mini_rules": [ "- https://www.lowes.com/t…"
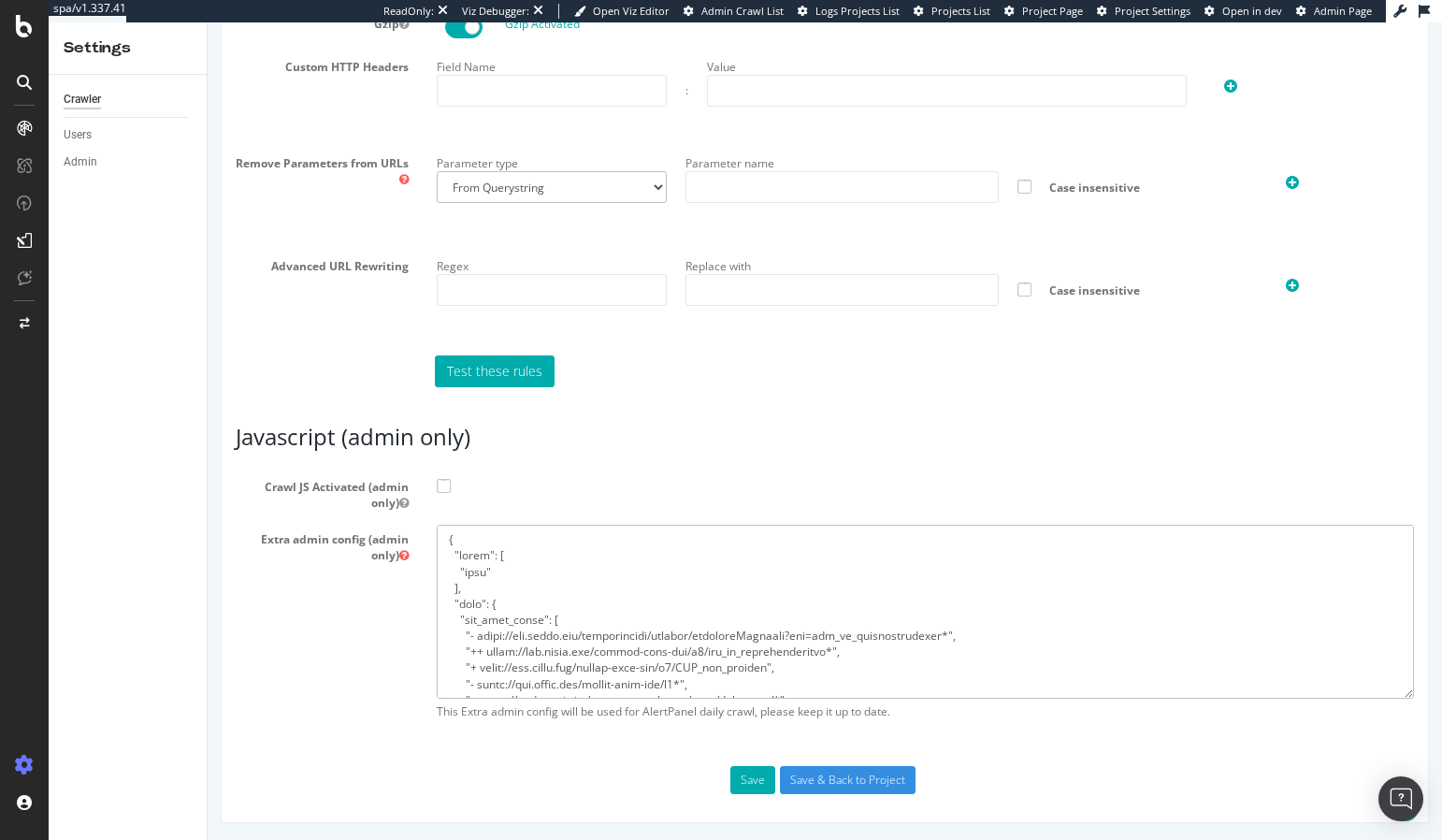
scroll to position [988, 0]
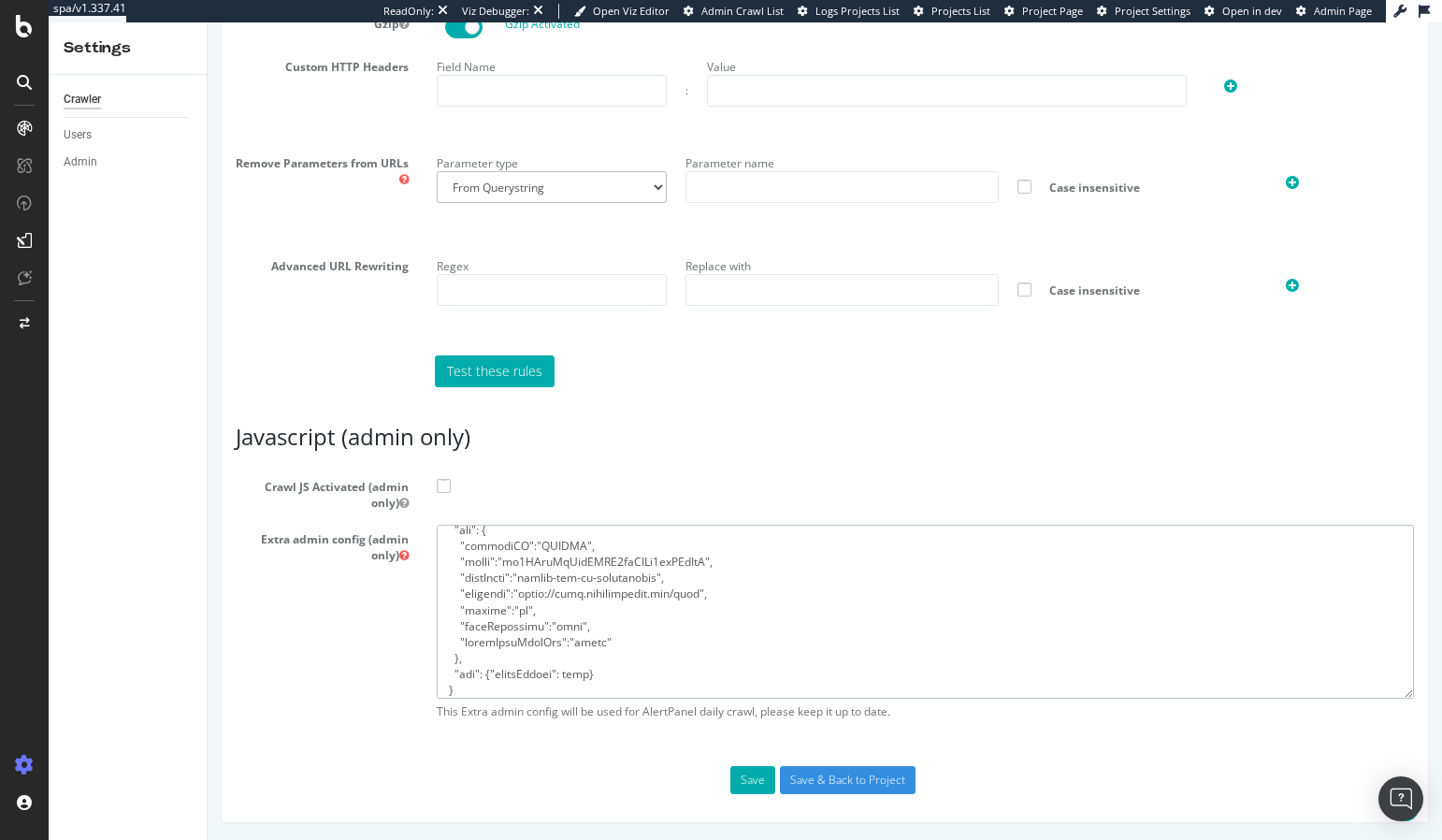
type textarea "{ "flags": [ "cube" ], "beta": { "pap_mini_rules": [ "- https://www.lowes.com/t…"
click at [440, 484] on span at bounding box center [443, 486] width 14 height 14
click at [208, 22] on input "Crawl JS Activated (admin only)" at bounding box center [208, 22] width 0 height 0
click at [735, 780] on button "Save" at bounding box center [753, 780] width 45 height 28
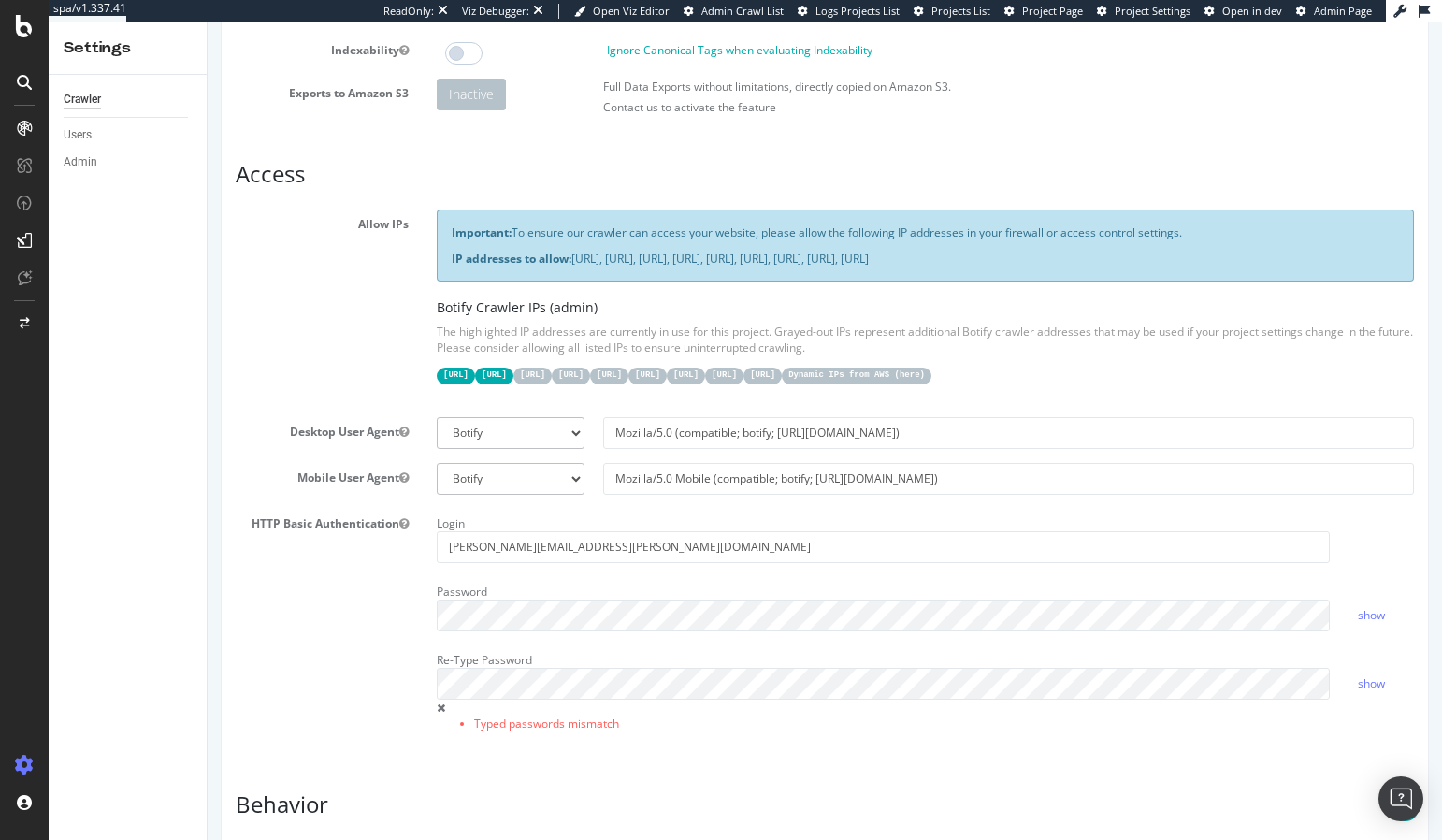
scroll to position [537, 0]
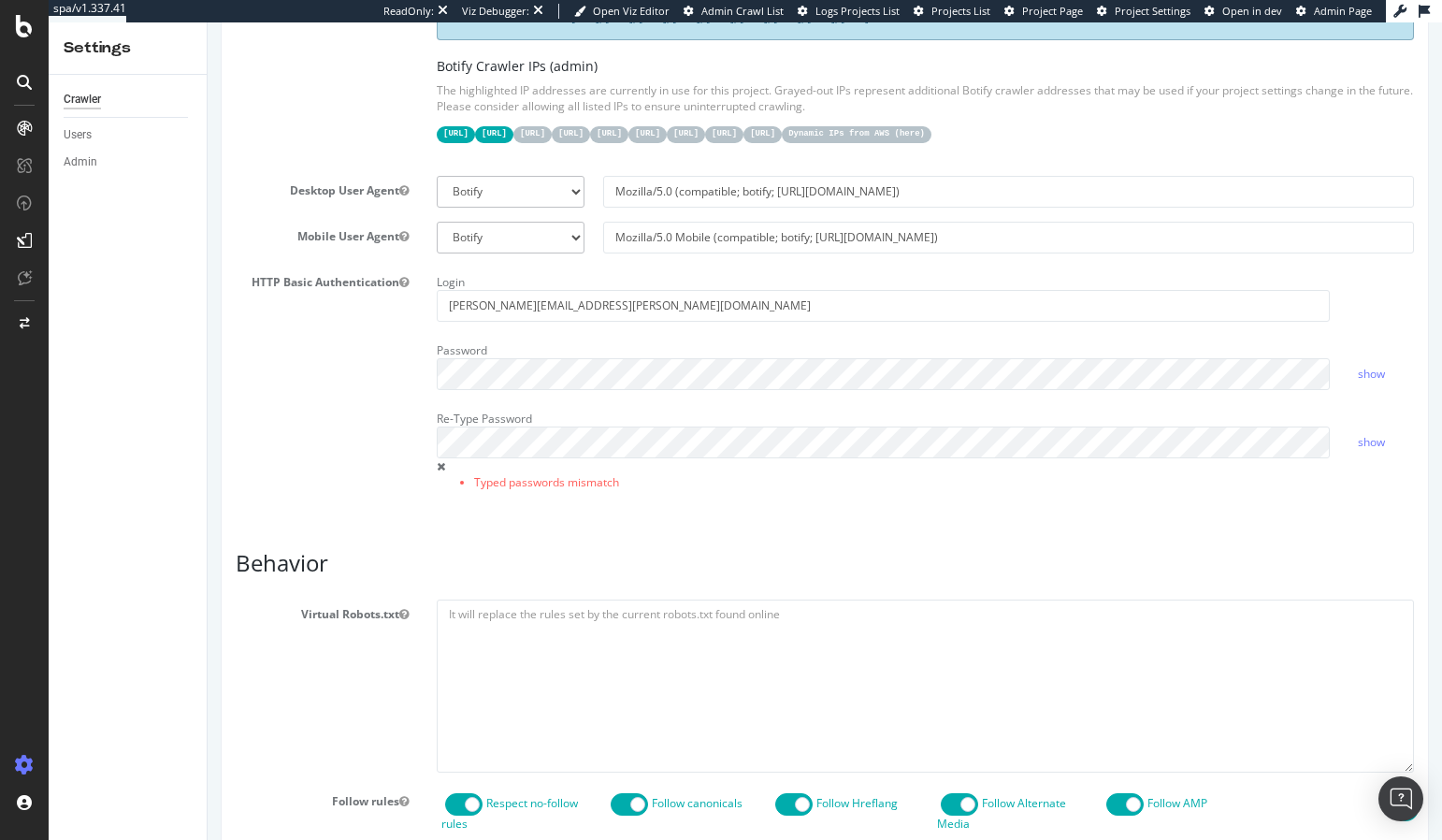
click at [499, 421] on label "Re-Type Password" at bounding box center [484, 415] width 95 height 22
click at [1383, 374] on link "show" at bounding box center [1372, 373] width 27 height 16
click at [334, 520] on div "Report features Content Quality Evaluate Content Quality Identify areas of your…" at bounding box center [825, 662] width 1178 height 1956
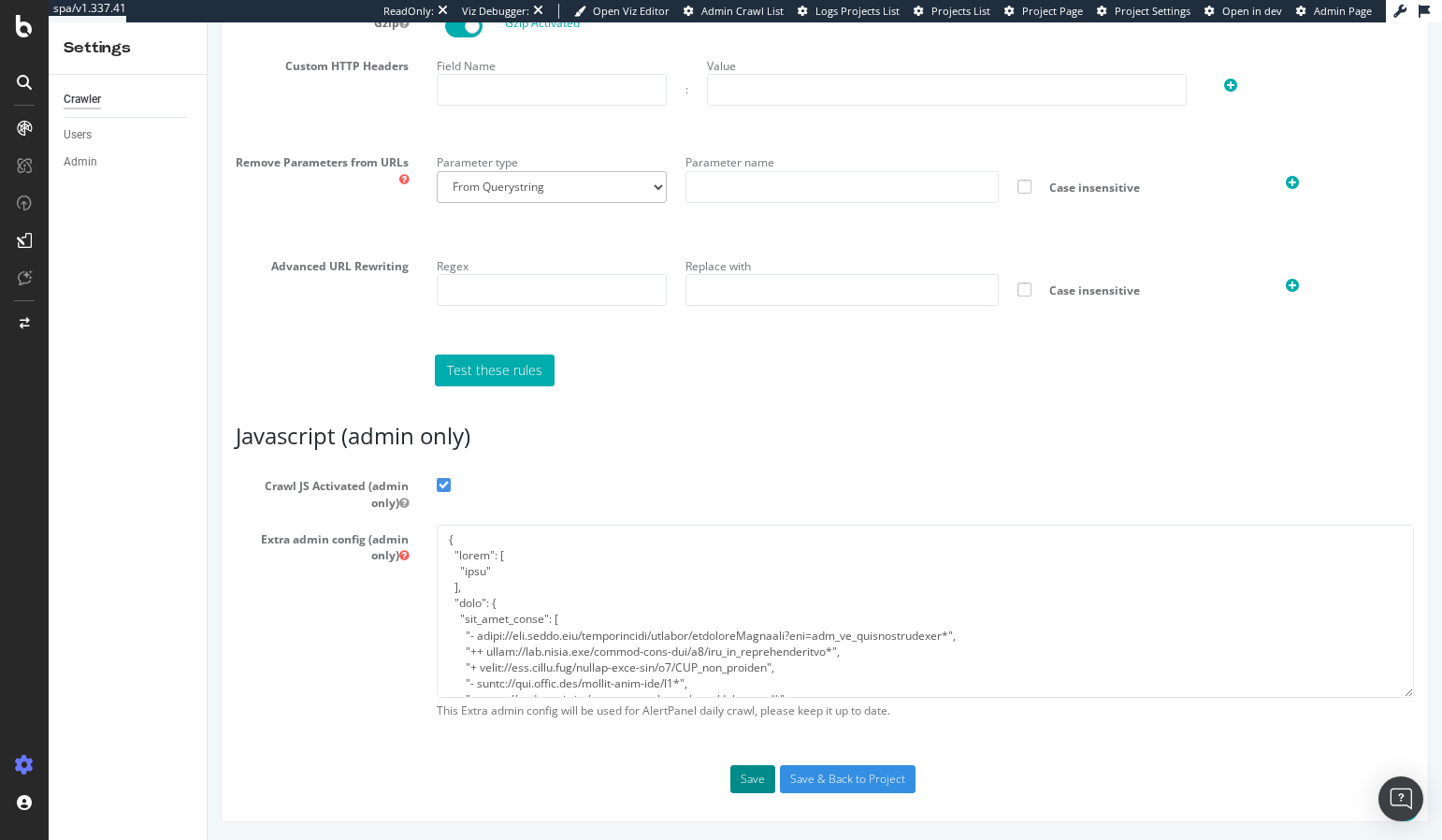
click at [741, 773] on button "Save" at bounding box center [753, 779] width 45 height 28
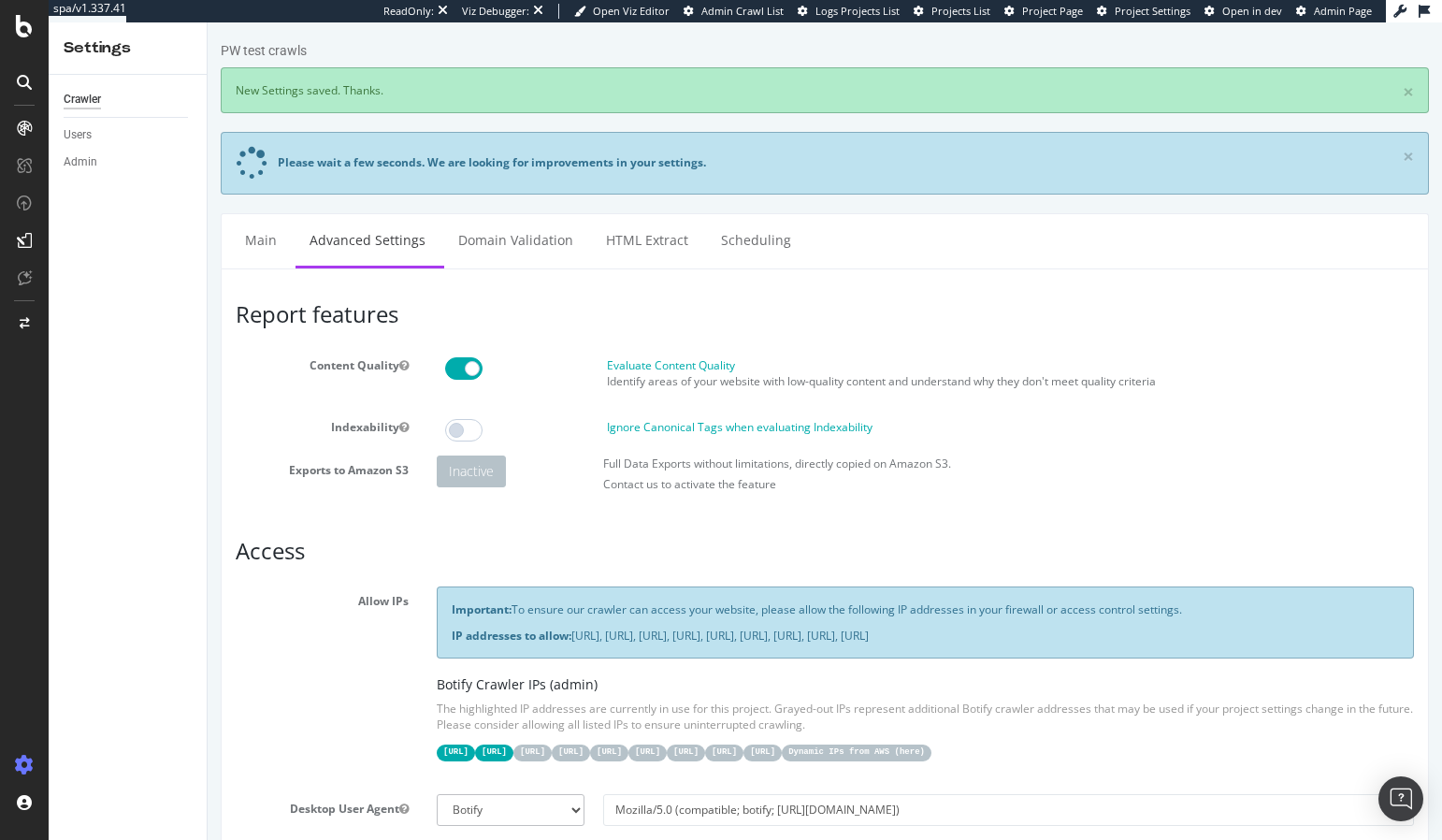
scroll to position [0, 0]
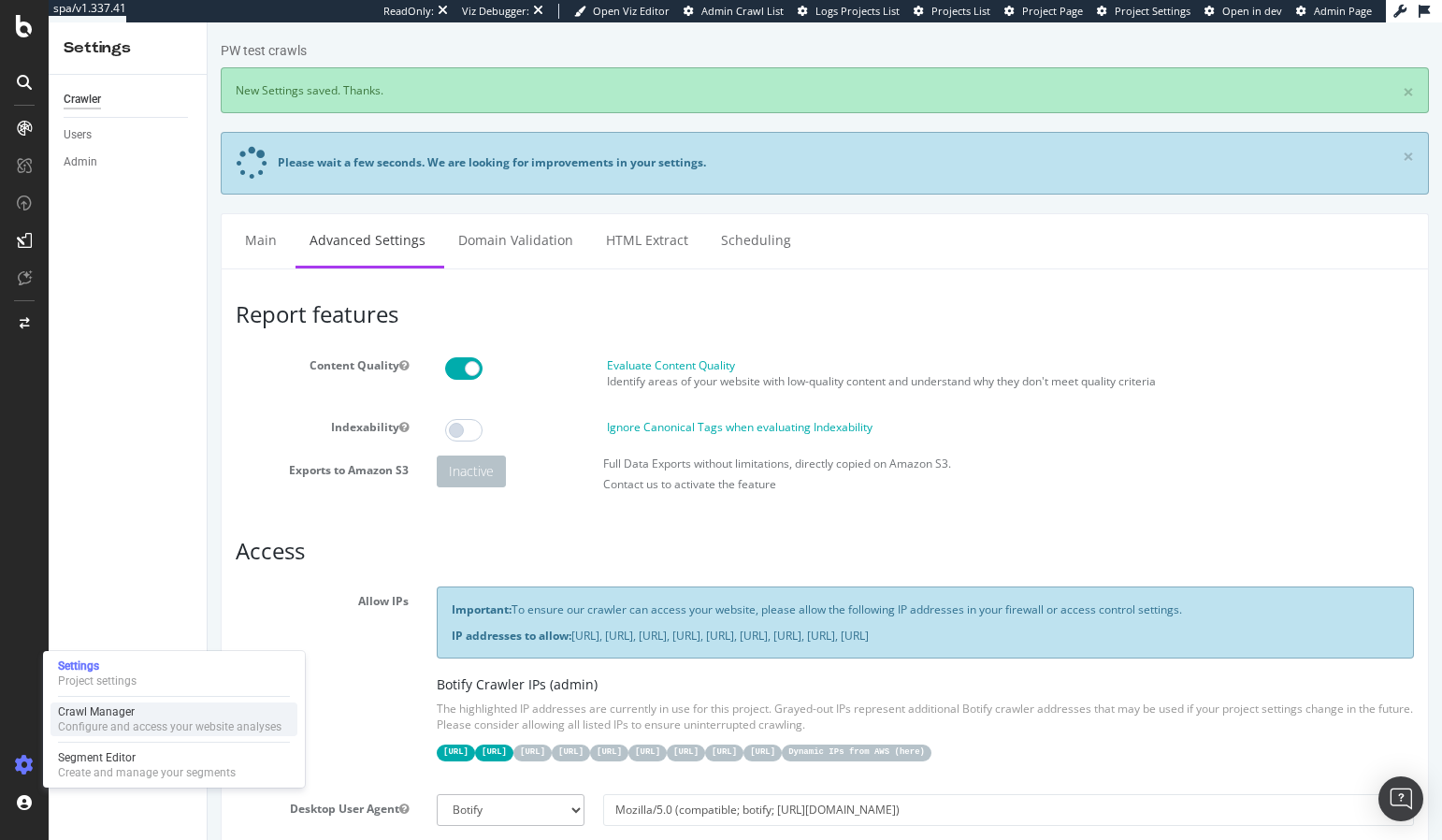
click at [102, 716] on div "Crawl Manager" at bounding box center [170, 711] width 224 height 15
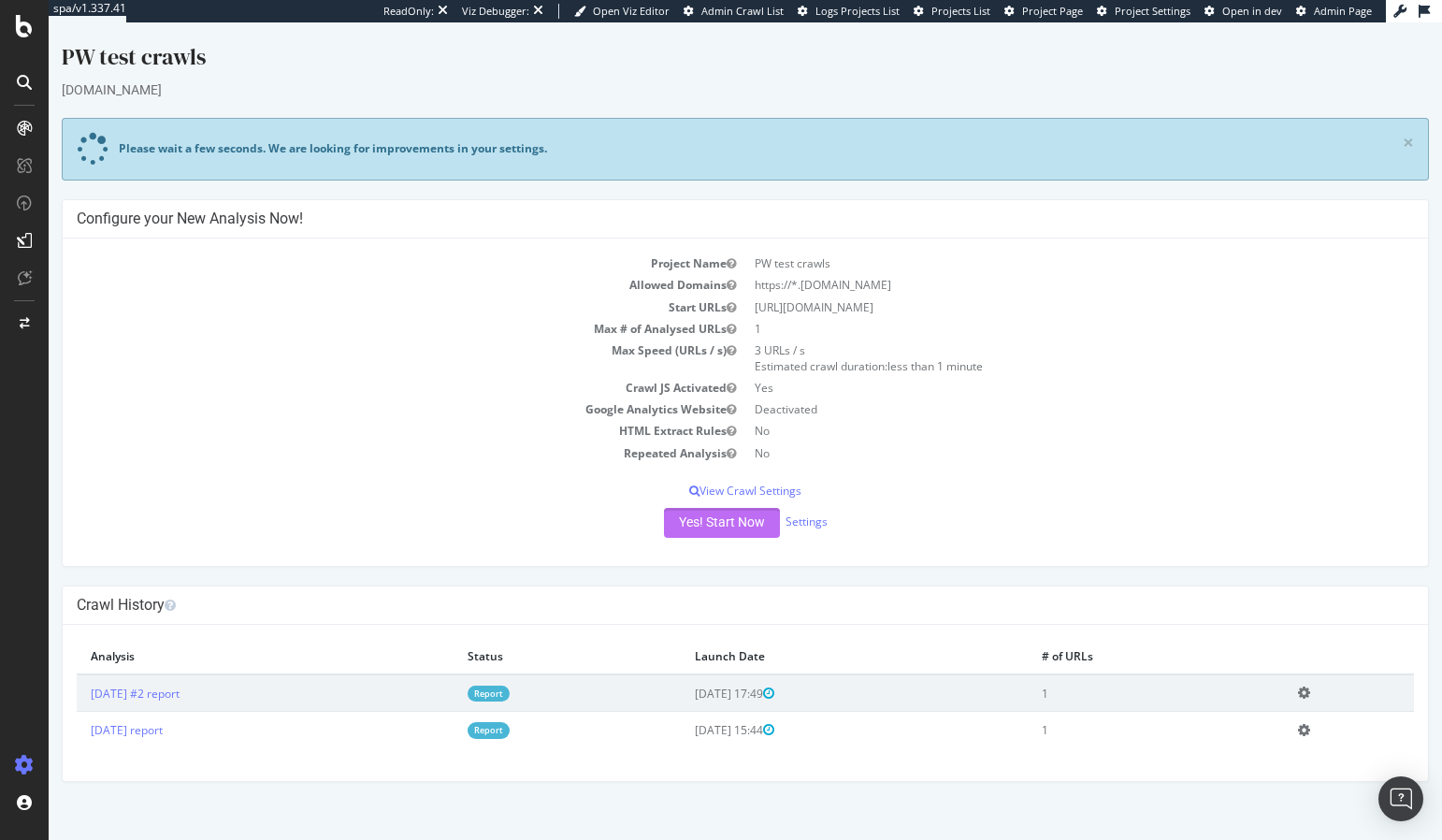
click at [722, 535] on button "Yes! Start Now" at bounding box center [721, 522] width 116 height 30
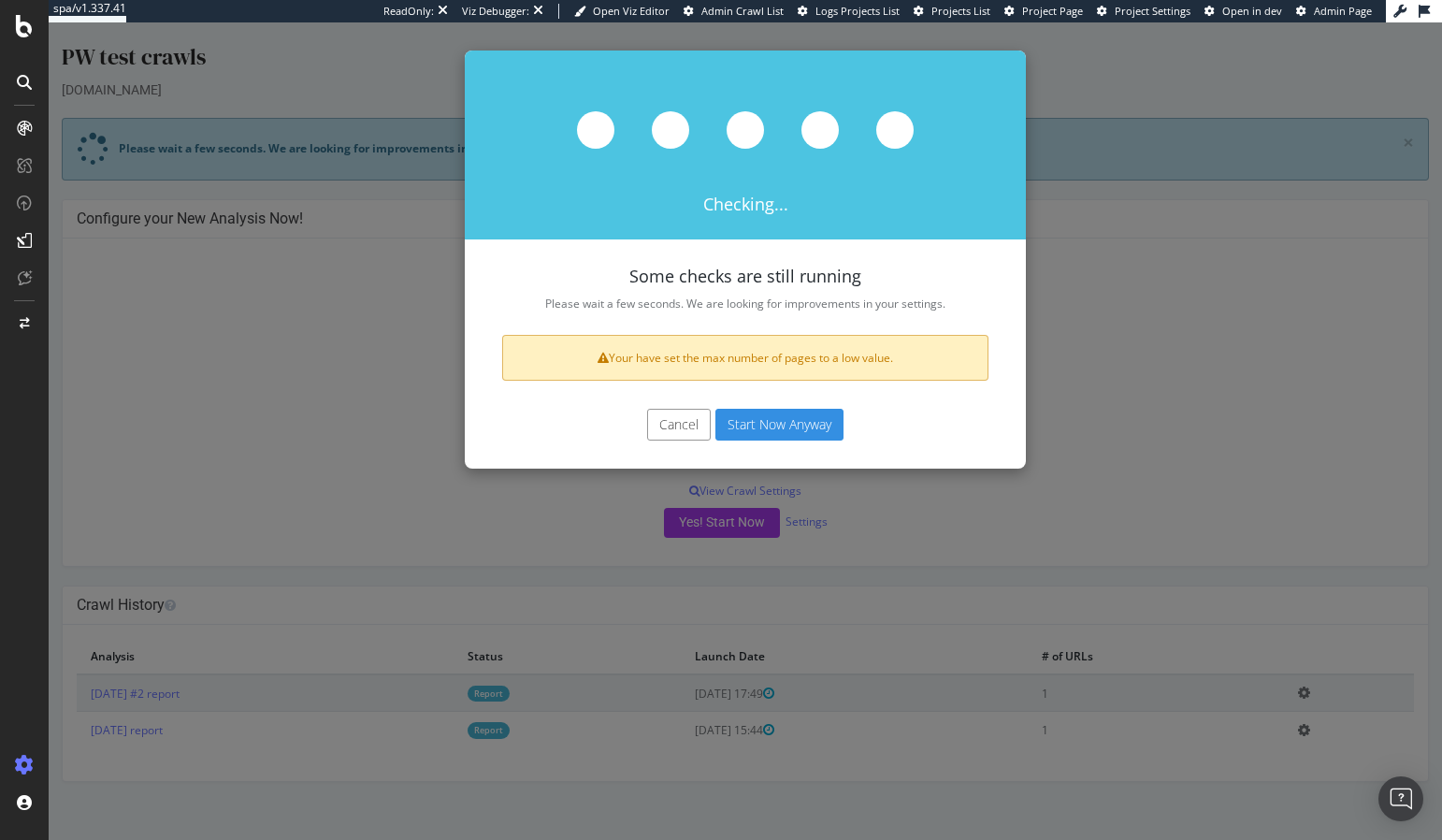
drag, startPoint x: 775, startPoint y: 424, endPoint x: 771, endPoint y: 444, distance: 20.4
click at [775, 424] on button "Start Now Anyway" at bounding box center [780, 424] width 128 height 32
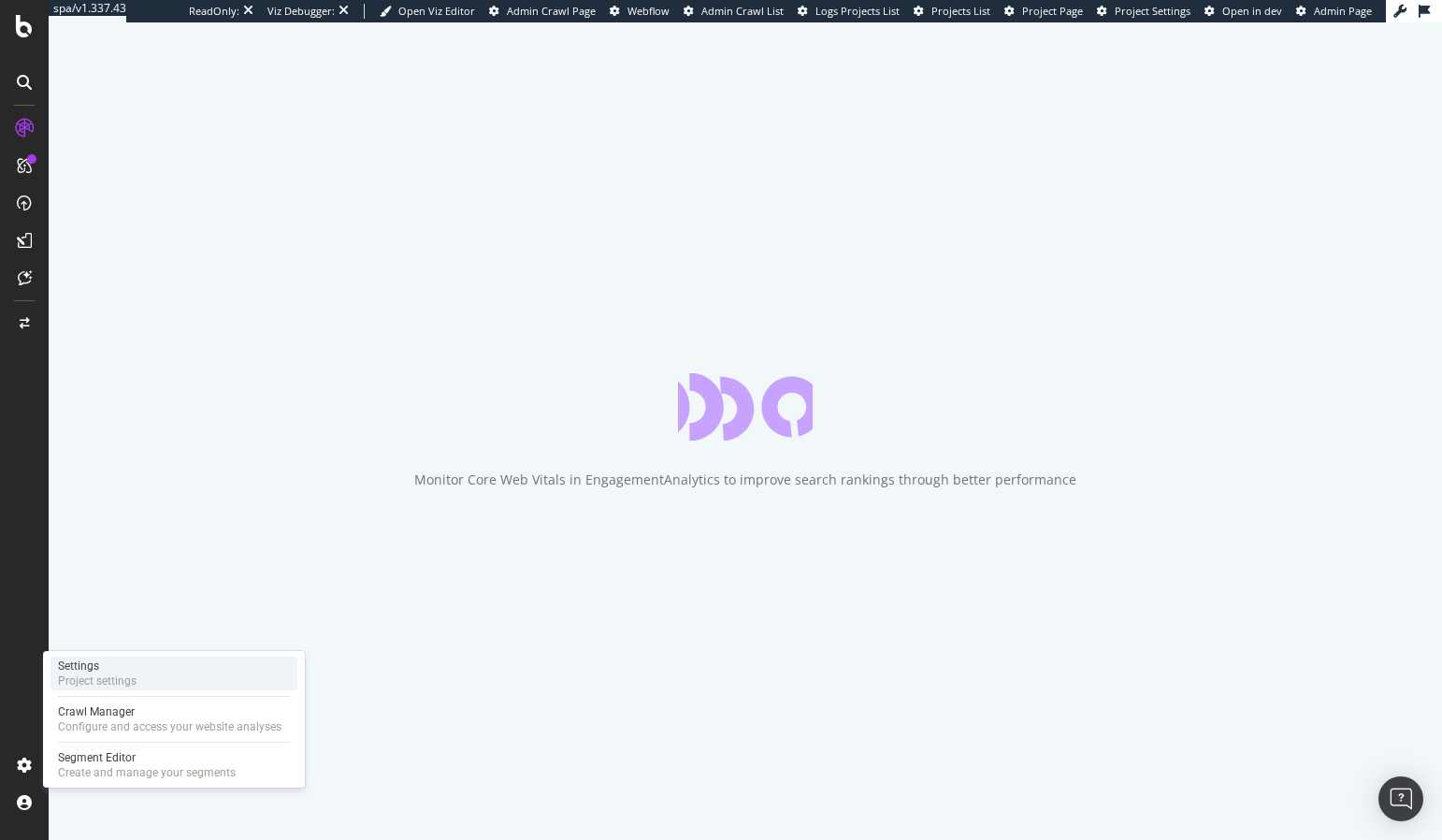
click at [111, 670] on div "Settings" at bounding box center [97, 665] width 79 height 15
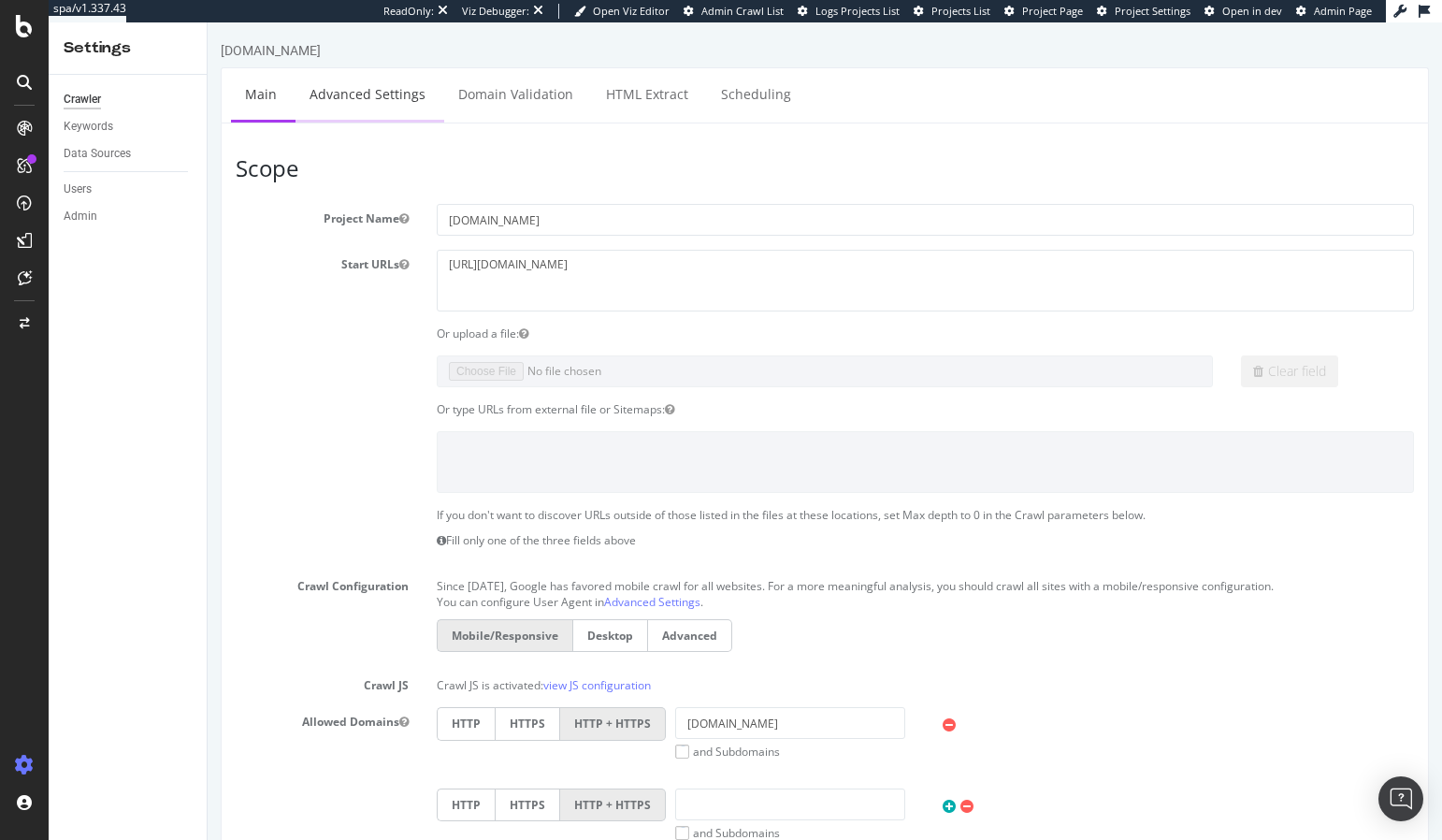
click at [366, 94] on link "Advanced Settings" at bounding box center [368, 93] width 144 height 52
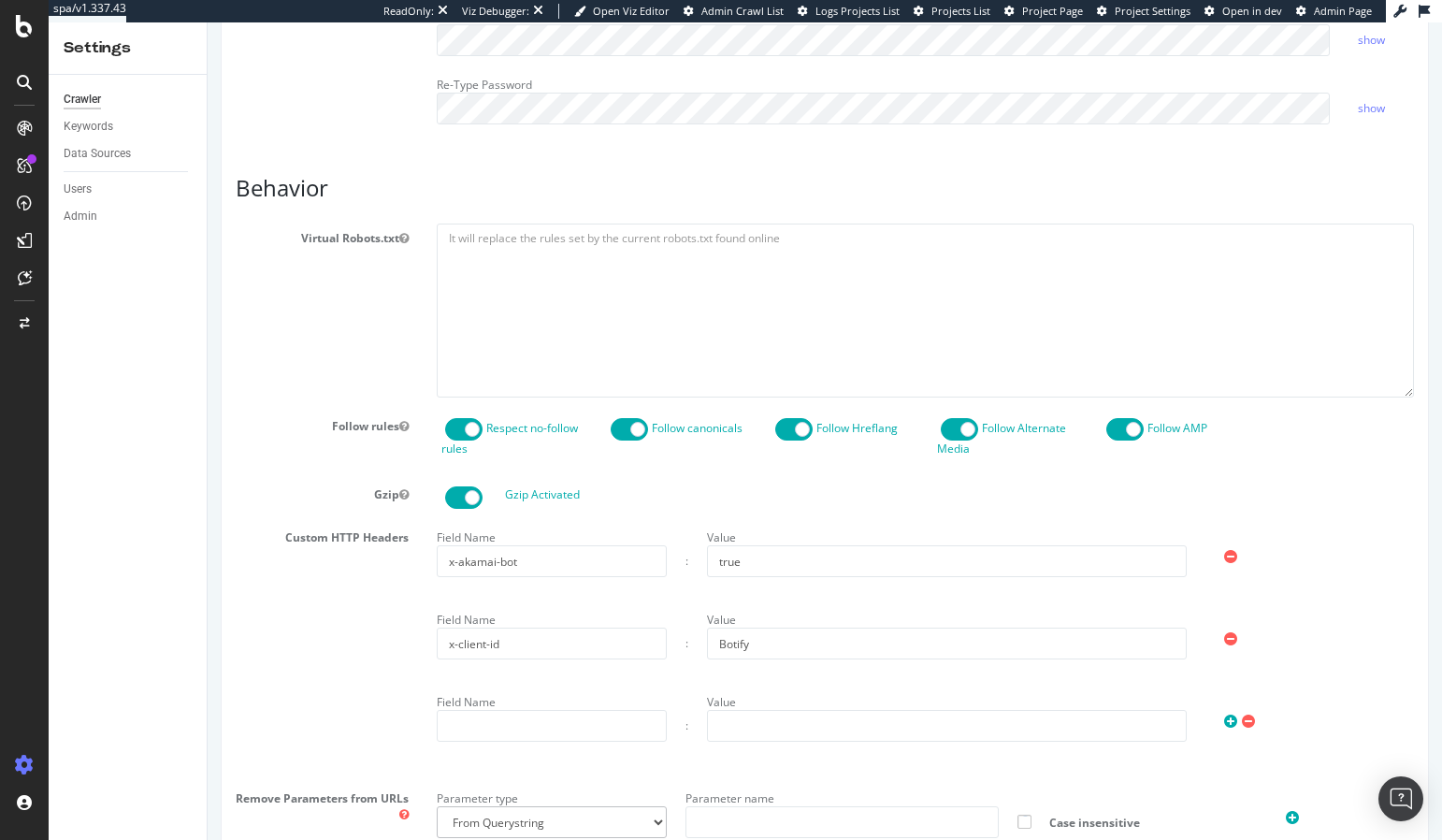
scroll to position [1441, 0]
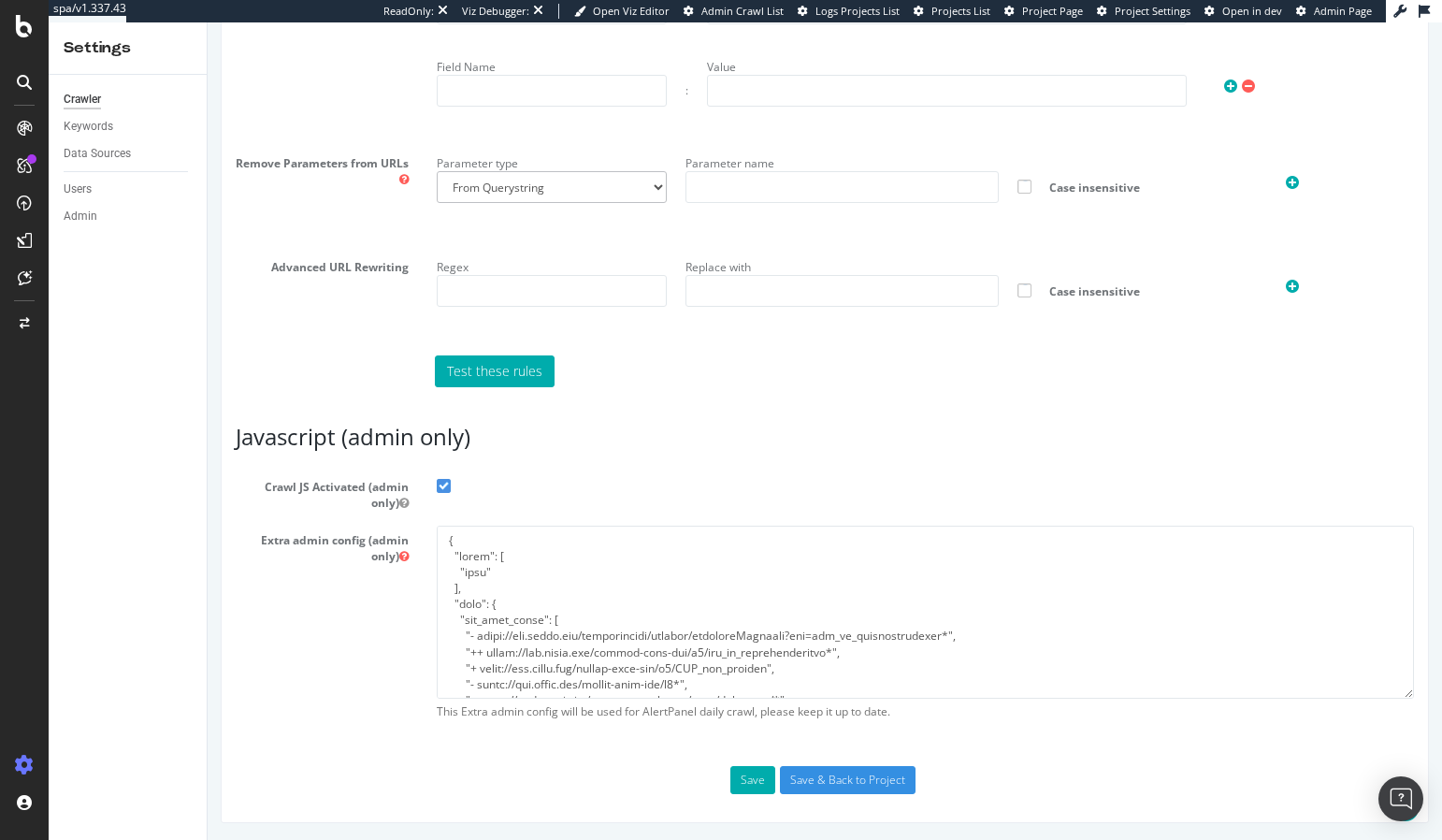
type input "steven.cook@botify.com"
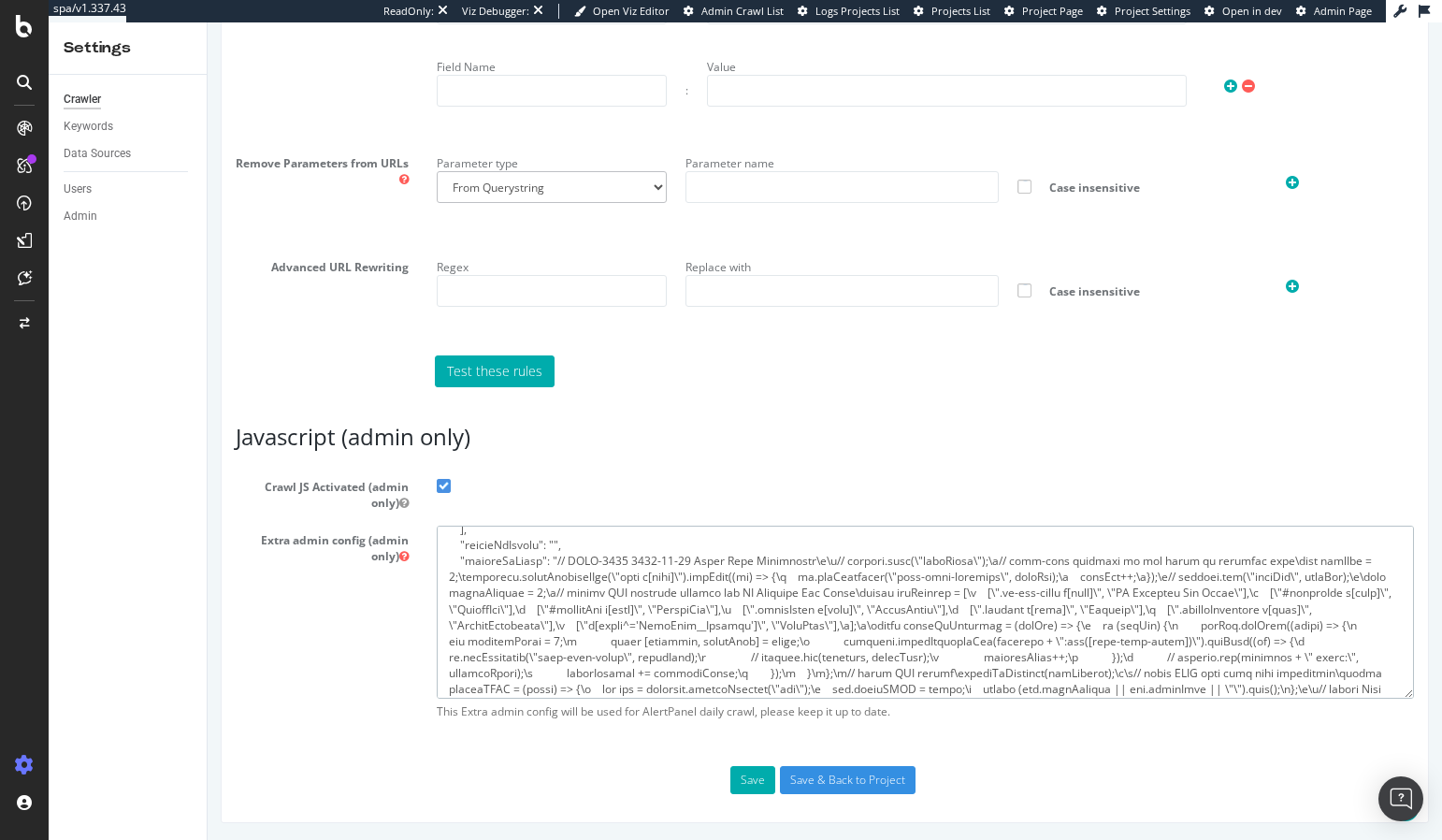
scroll to position [994, 0]
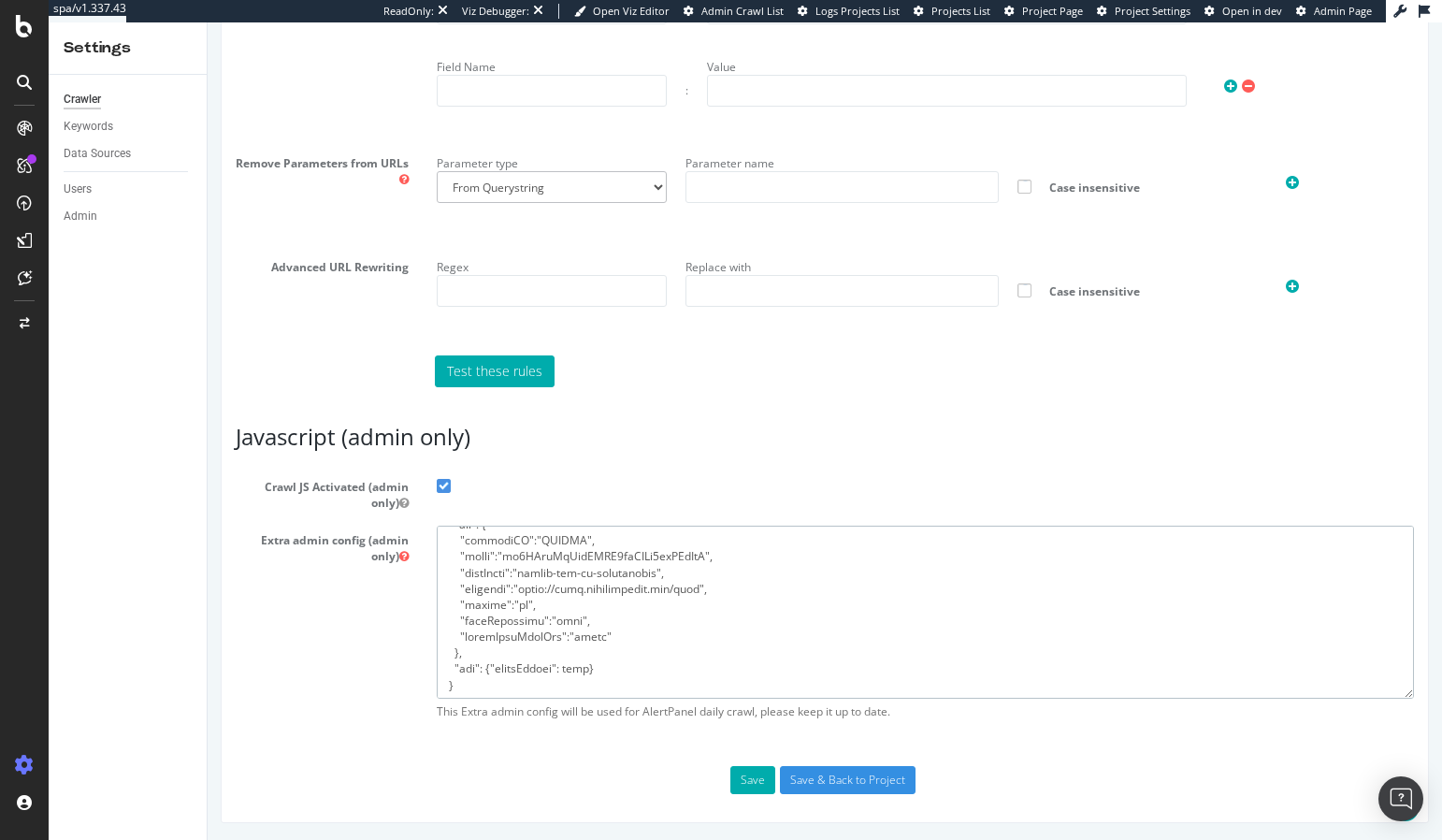
drag, startPoint x: 447, startPoint y: 537, endPoint x: 724, endPoint y: 849, distance: 417.2
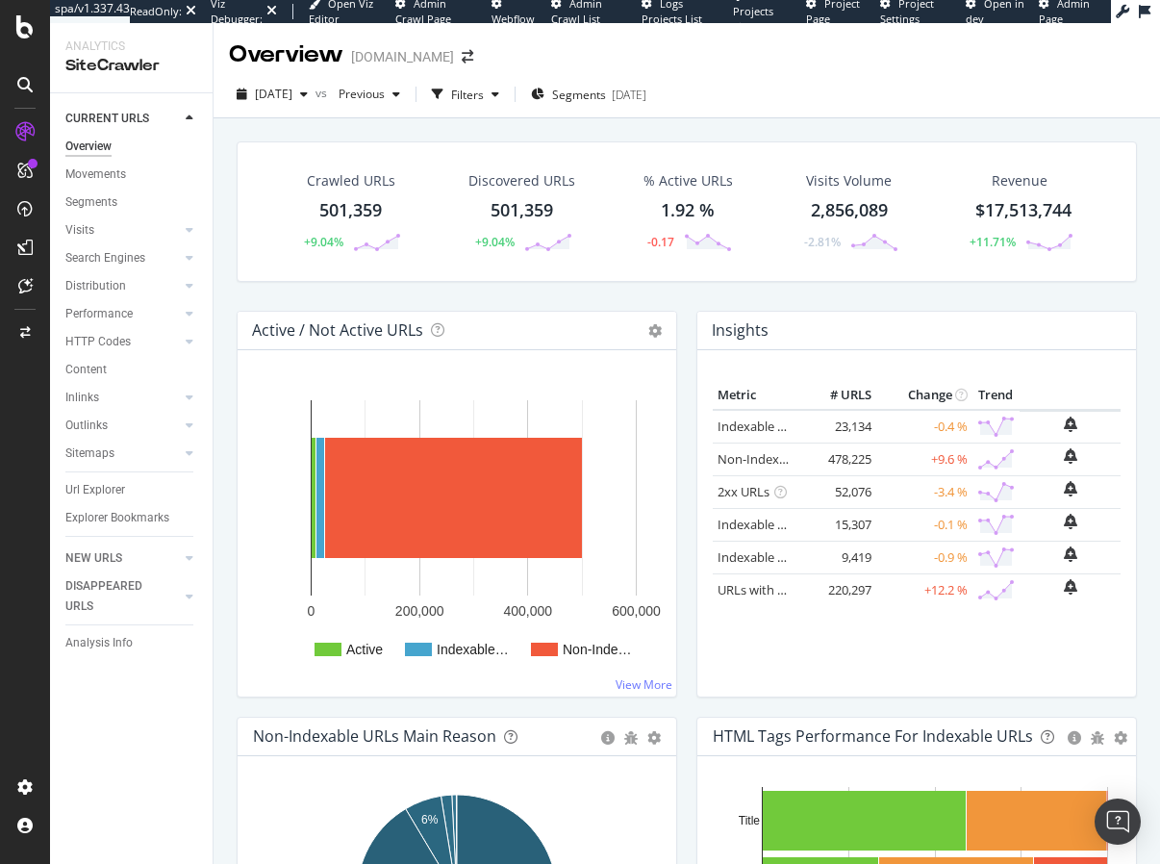
click at [220, 329] on div "Crawled URLs 501,359 +9.04% Discovered URLs 501,359 +9.04% % Active URLs 1.92 %…" at bounding box center [687, 538] width 947 height 841
drag, startPoint x: 415, startPoint y: 128, endPoint x: 430, endPoint y: 153, distance: 29.4
click at [593, 296] on div "Crawled URLs 501,359 +9.04% Discovered URLs 501,359 +9.04% % Active URLs 1.92 %…" at bounding box center [687, 225] width 920 height 169
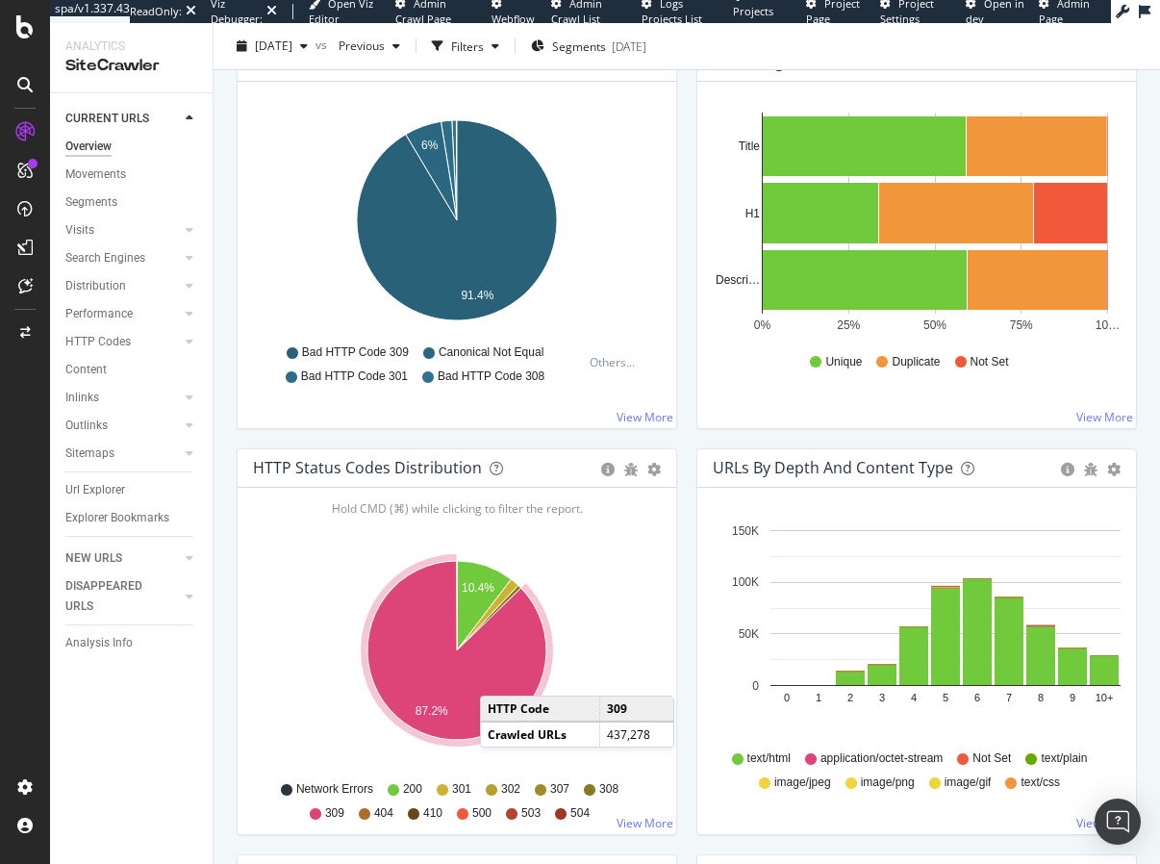
click at [499, 676] on icon "A chart." at bounding box center [456, 650] width 179 height 179
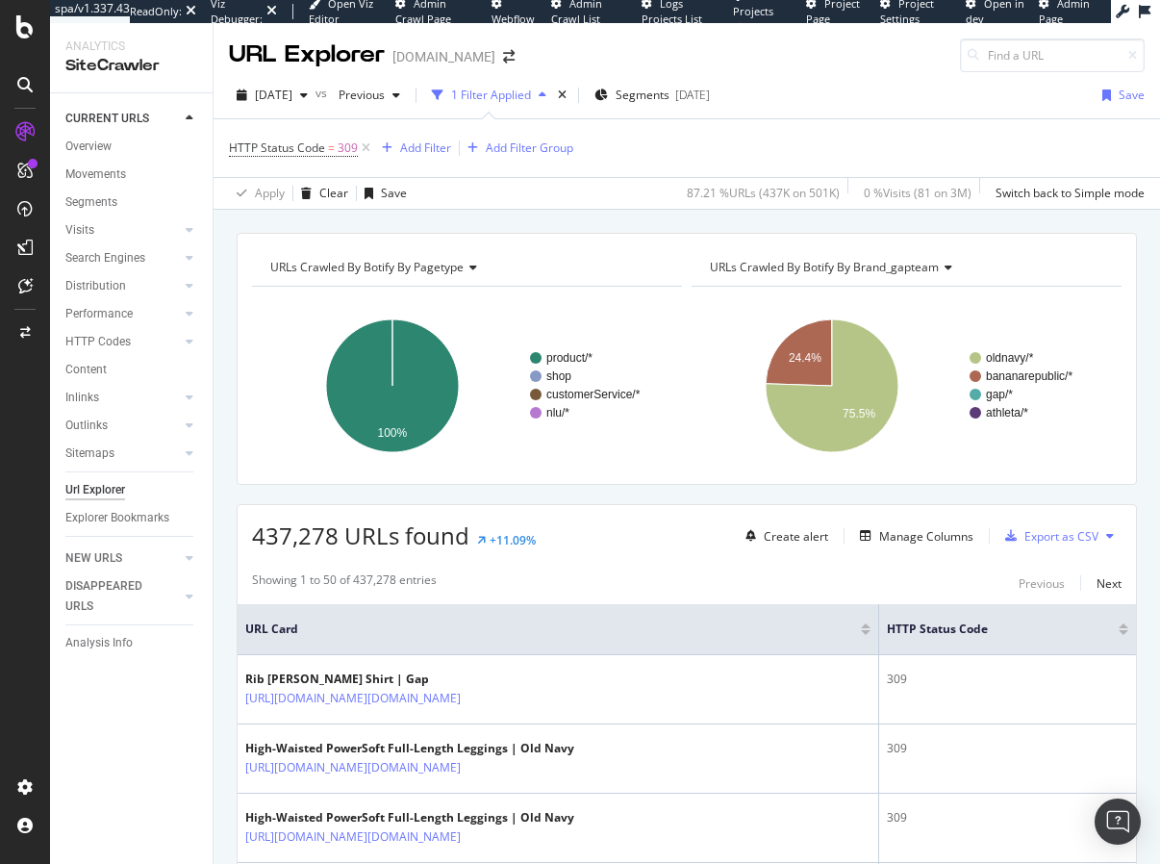
click at [237, 295] on div "URLs Crawled By Botify By pagetype Chart (by Value) Table Expand Export as CSV …" at bounding box center [687, 359] width 900 height 252
click at [756, 468] on rect "A chart." at bounding box center [907, 385] width 430 height 167
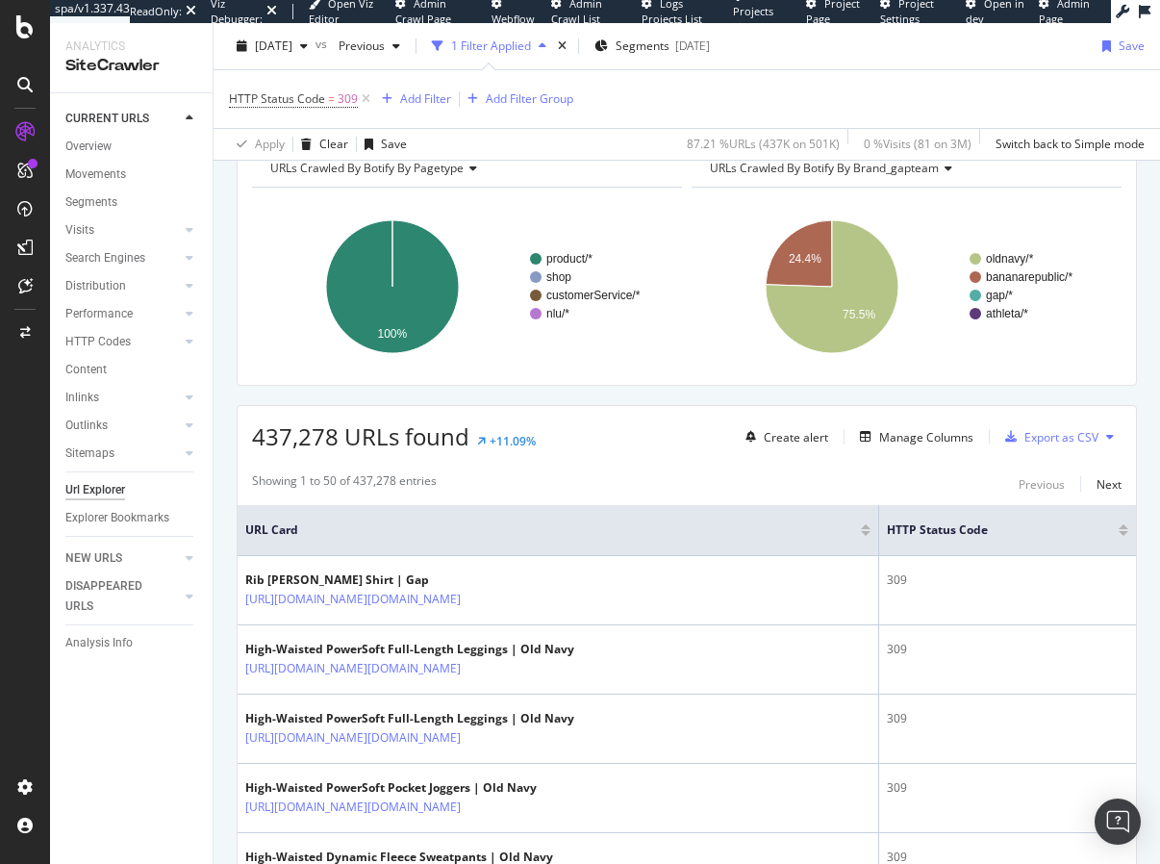
scroll to position [96, 0]
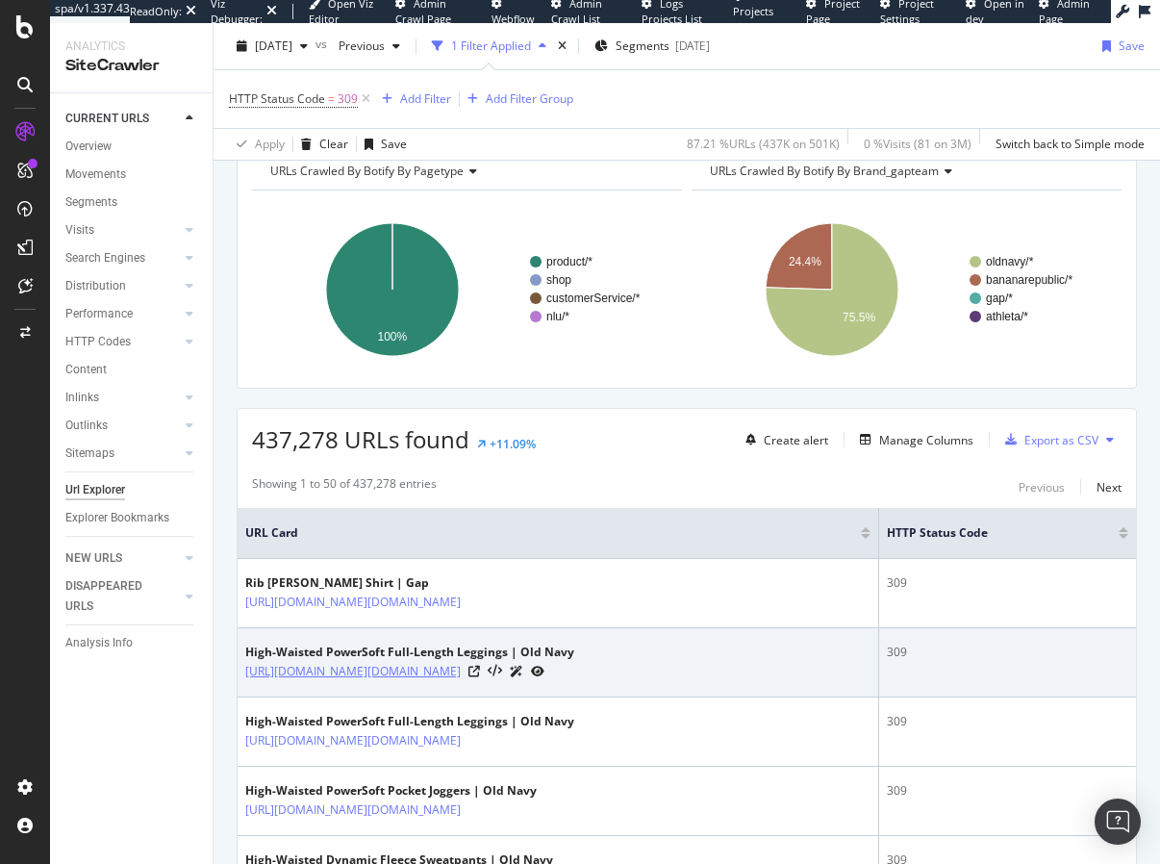
click at [461, 673] on link "[URL][DOMAIN_NAME][DOMAIN_NAME]" at bounding box center [352, 671] width 215 height 19
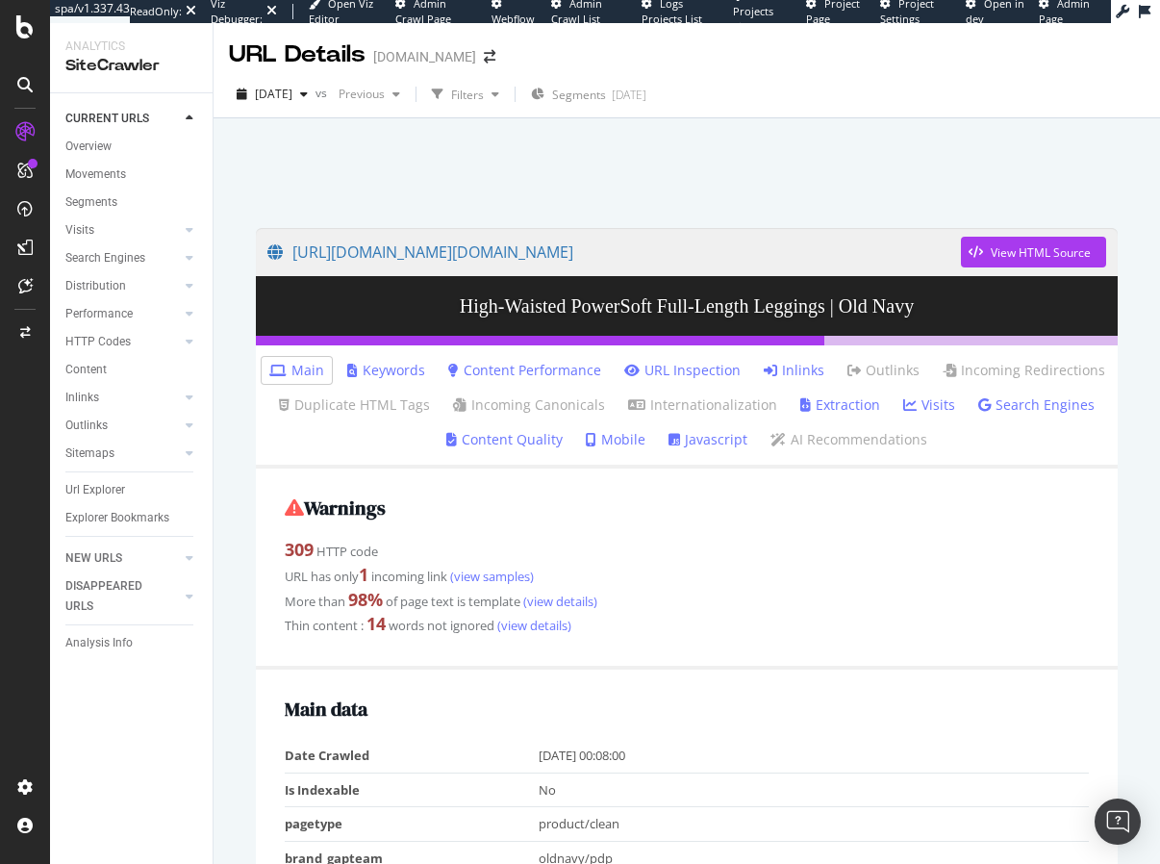
click at [490, 196] on div at bounding box center [687, 168] width 900 height 82
click at [735, 436] on link "Javascript" at bounding box center [708, 439] width 79 height 19
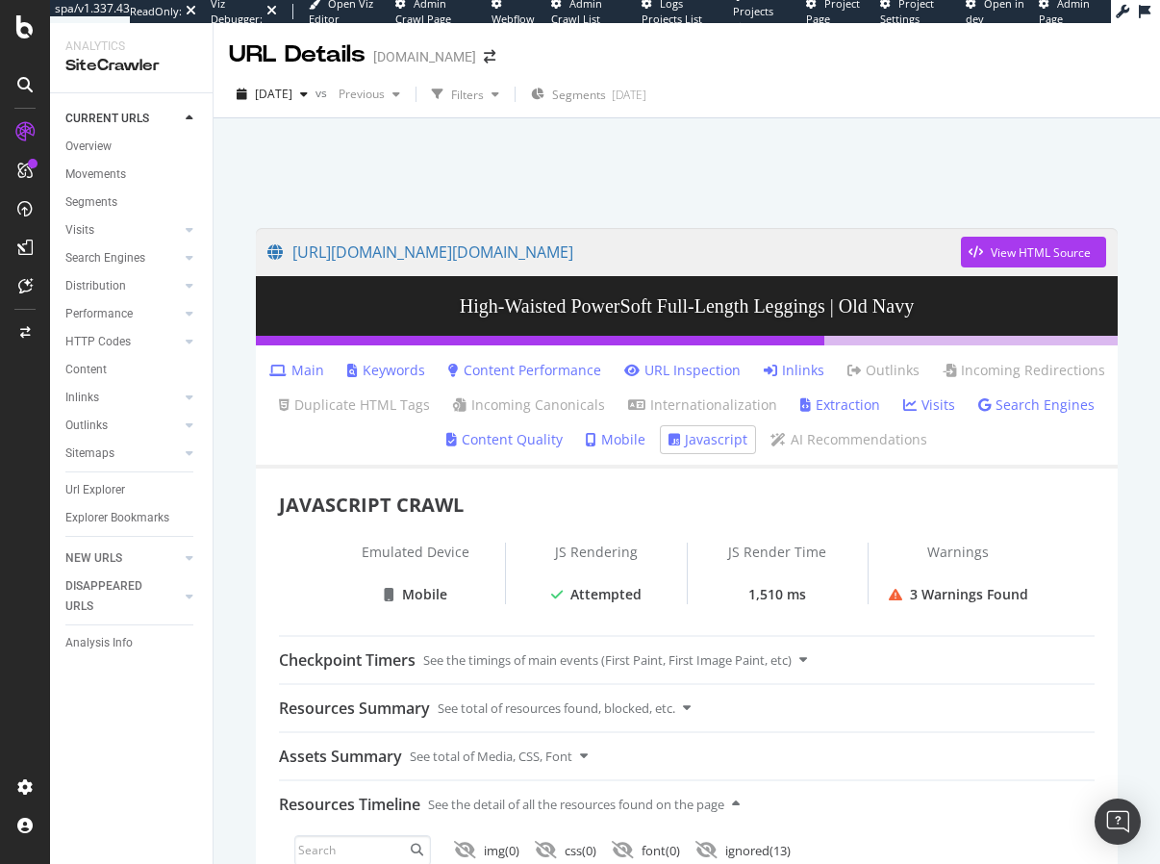
drag, startPoint x: 239, startPoint y: 465, endPoint x: 452, endPoint y: 128, distance: 398.7
click at [547, 191] on div at bounding box center [687, 168] width 900 height 82
drag, startPoint x: 498, startPoint y: 210, endPoint x: 498, endPoint y: 225, distance: 15.4
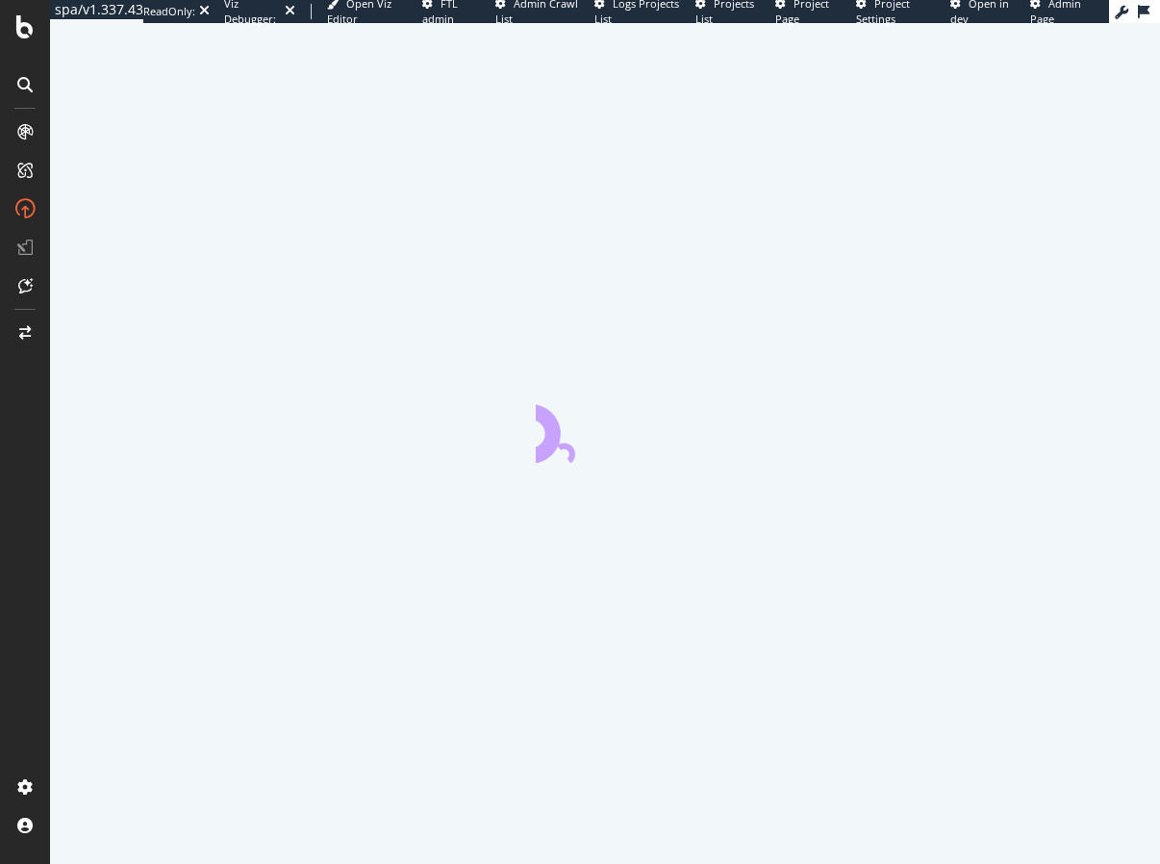
click at [133, 383] on div at bounding box center [605, 443] width 1110 height 841
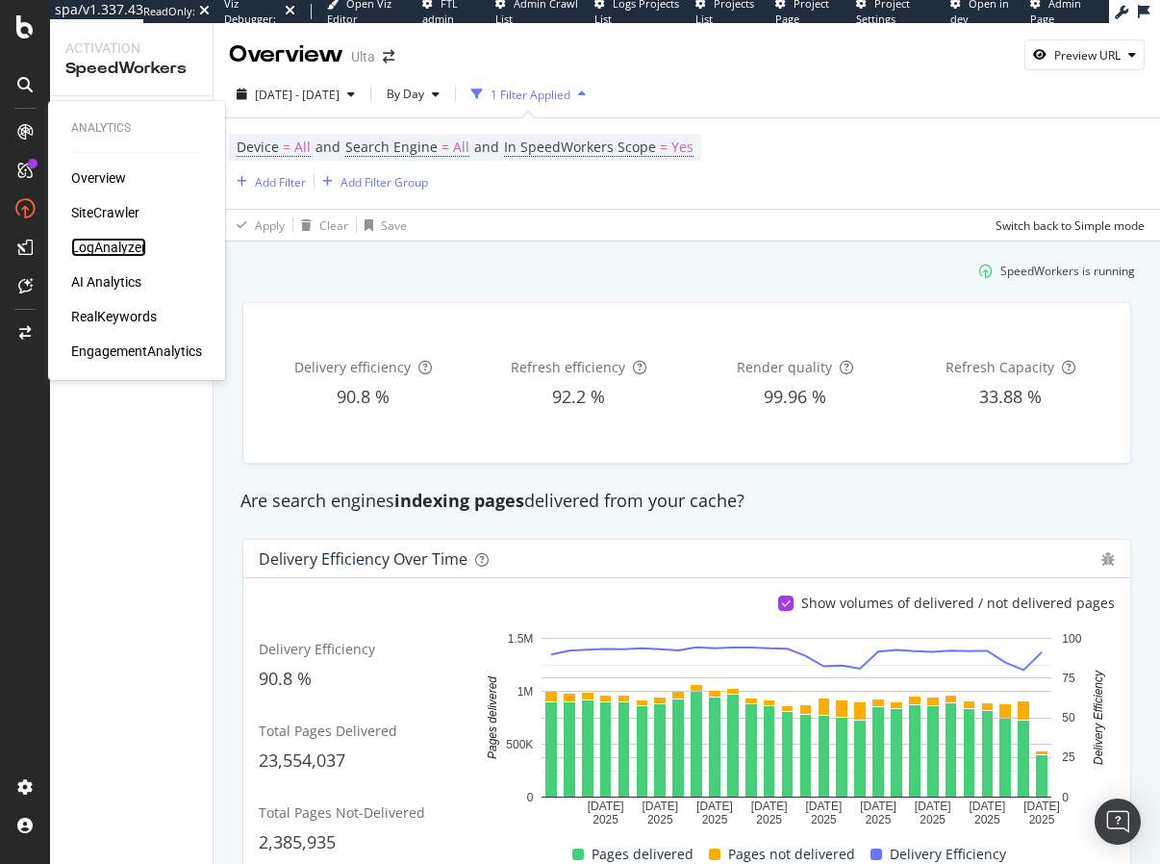
click at [127, 247] on div "LogAnalyzer" at bounding box center [108, 247] width 75 height 19
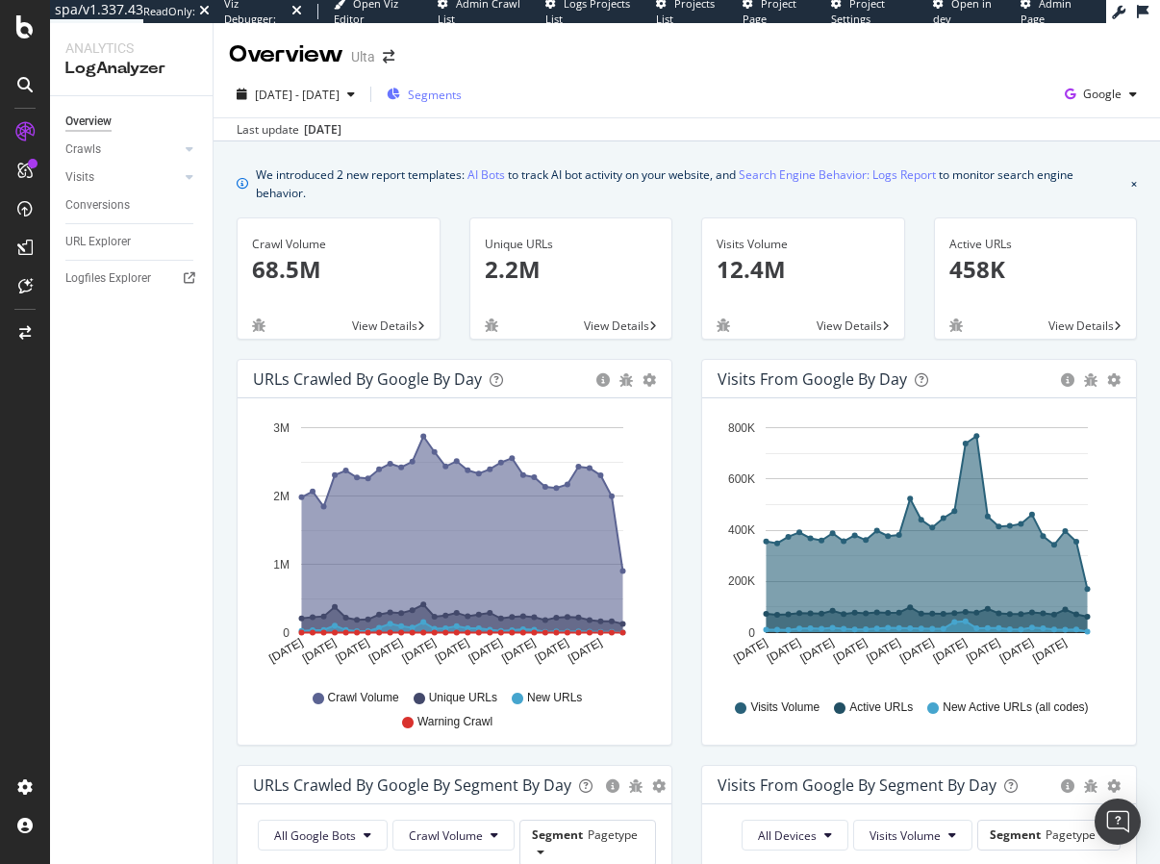
click at [462, 91] on span "Segments" at bounding box center [435, 95] width 54 height 16
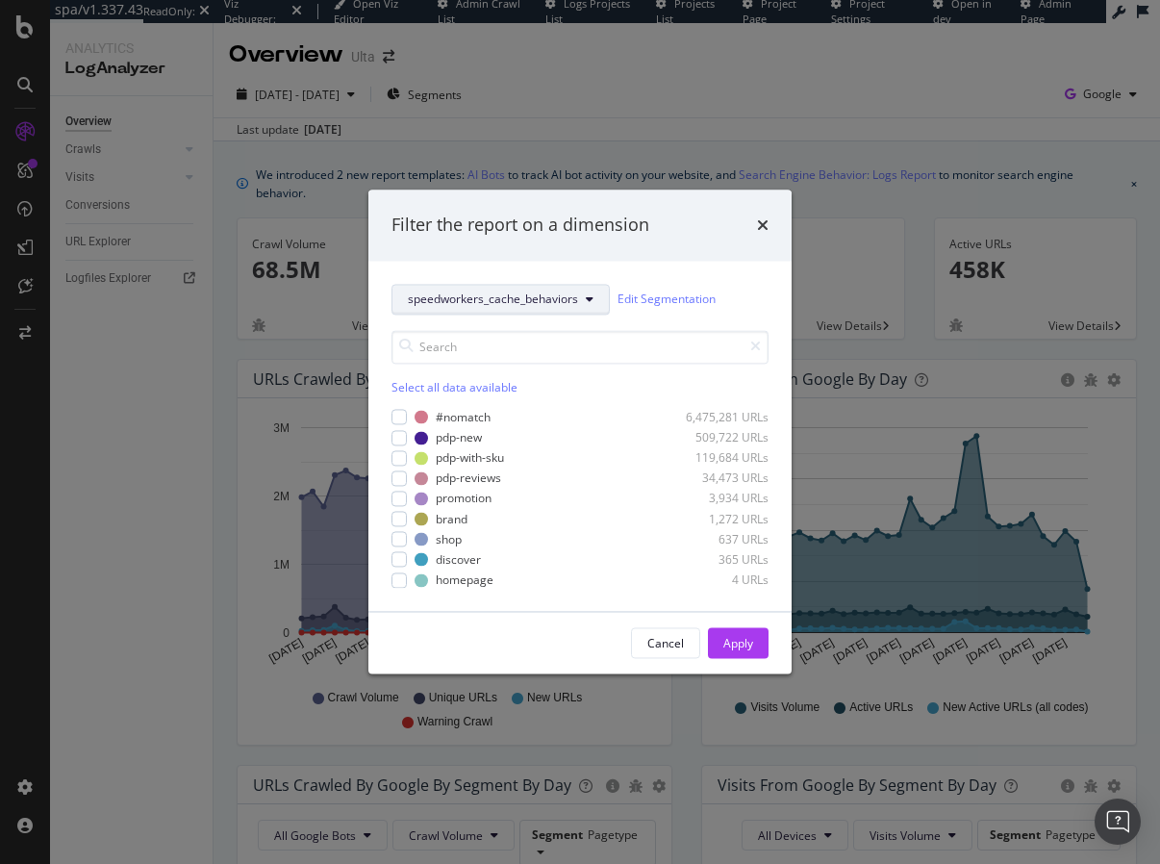
click at [457, 288] on button "speedworkers_cache_behaviors" at bounding box center [501, 299] width 218 height 31
click at [753, 306] on div "speedworkers_cache_behaviors Edit Segmentation" at bounding box center [580, 299] width 377 height 31
click at [396, 478] on div "modal" at bounding box center [399, 477] width 15 height 15
drag, startPoint x: 748, startPoint y: 643, endPoint x: 700, endPoint y: 480, distance: 169.5
click at [748, 643] on div "Apply" at bounding box center [738, 643] width 30 height 16
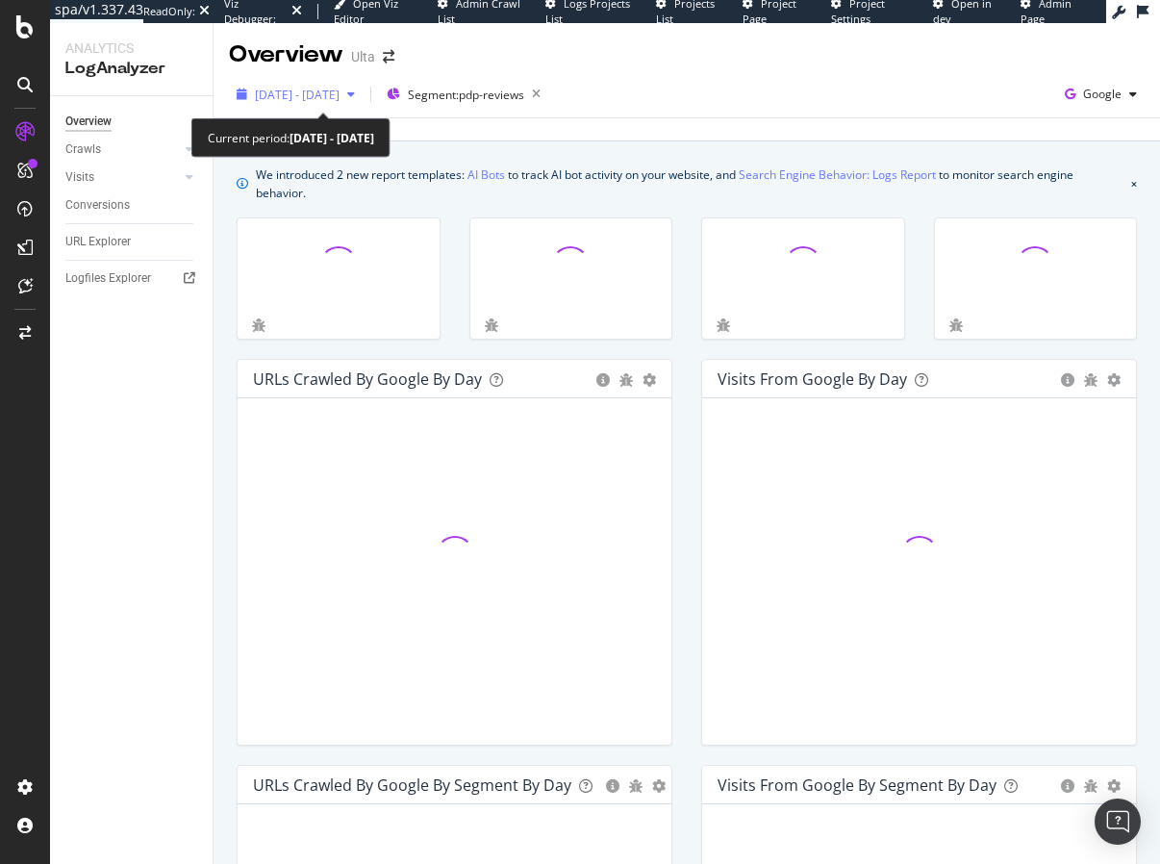
click at [323, 95] on span "2025 Aug. 26th - Sep. 24th" at bounding box center [297, 95] width 85 height 16
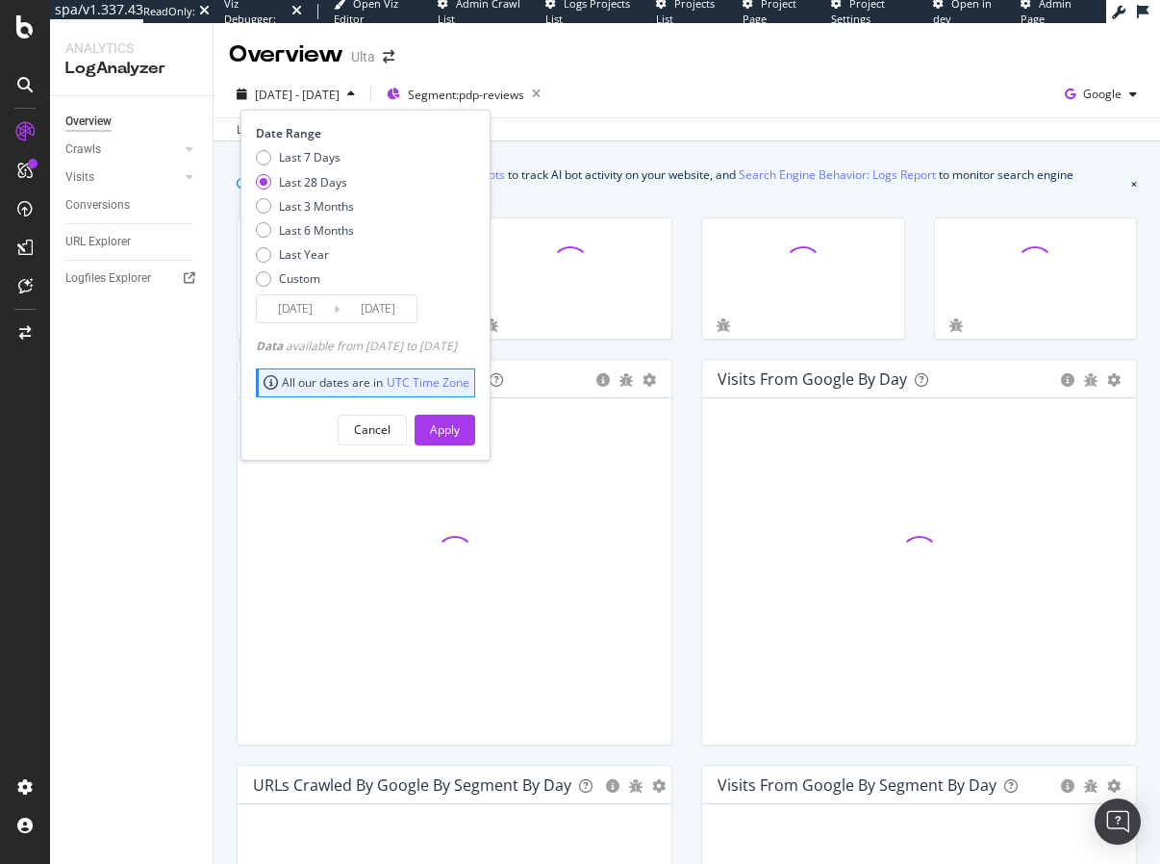
drag, startPoint x: 323, startPoint y: 205, endPoint x: 401, endPoint y: 309, distance: 129.9
click at [324, 205] on div "Last 3 Months" at bounding box center [316, 206] width 75 height 16
type input "2025/06/25"
drag, startPoint x: 483, startPoint y: 427, endPoint x: 490, endPoint y: 419, distance: 10.2
click at [460, 427] on div "Apply" at bounding box center [445, 429] width 30 height 16
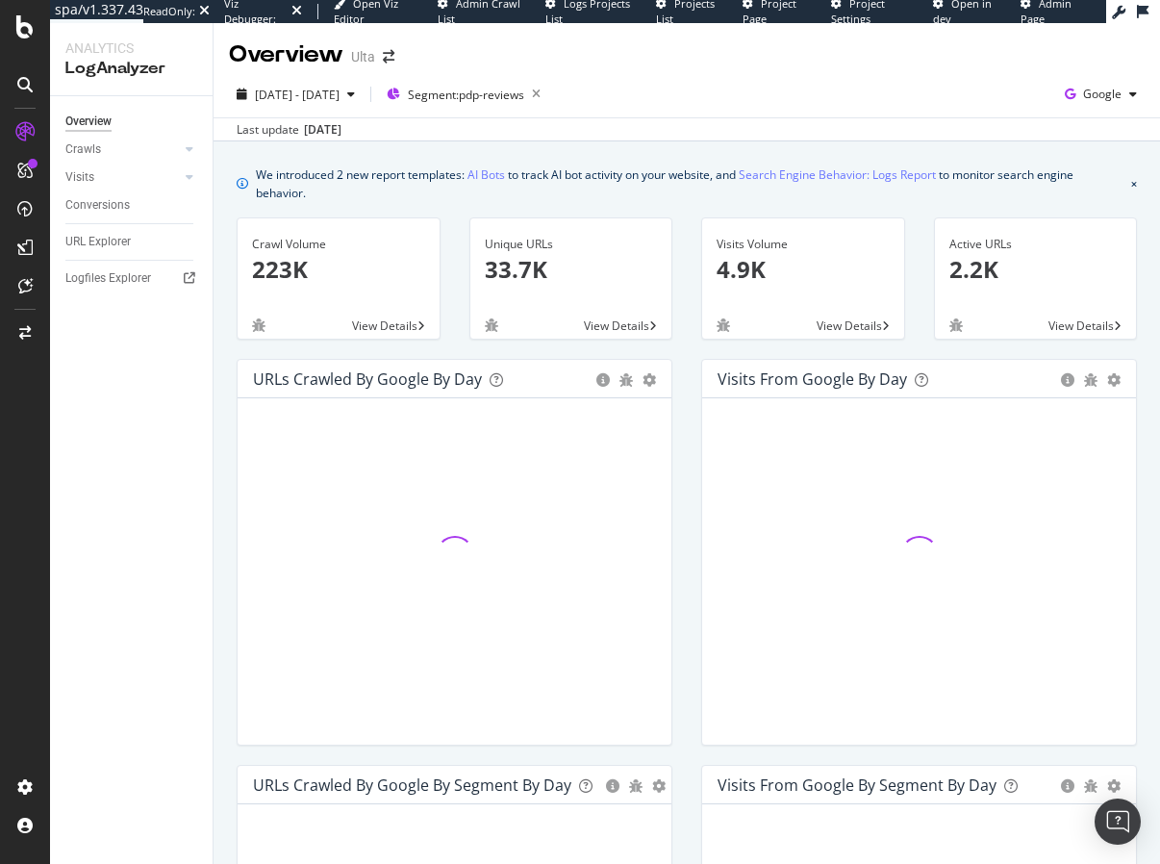
click at [711, 117] on div "Last update Sep. 24, 2025" at bounding box center [687, 128] width 947 height 23
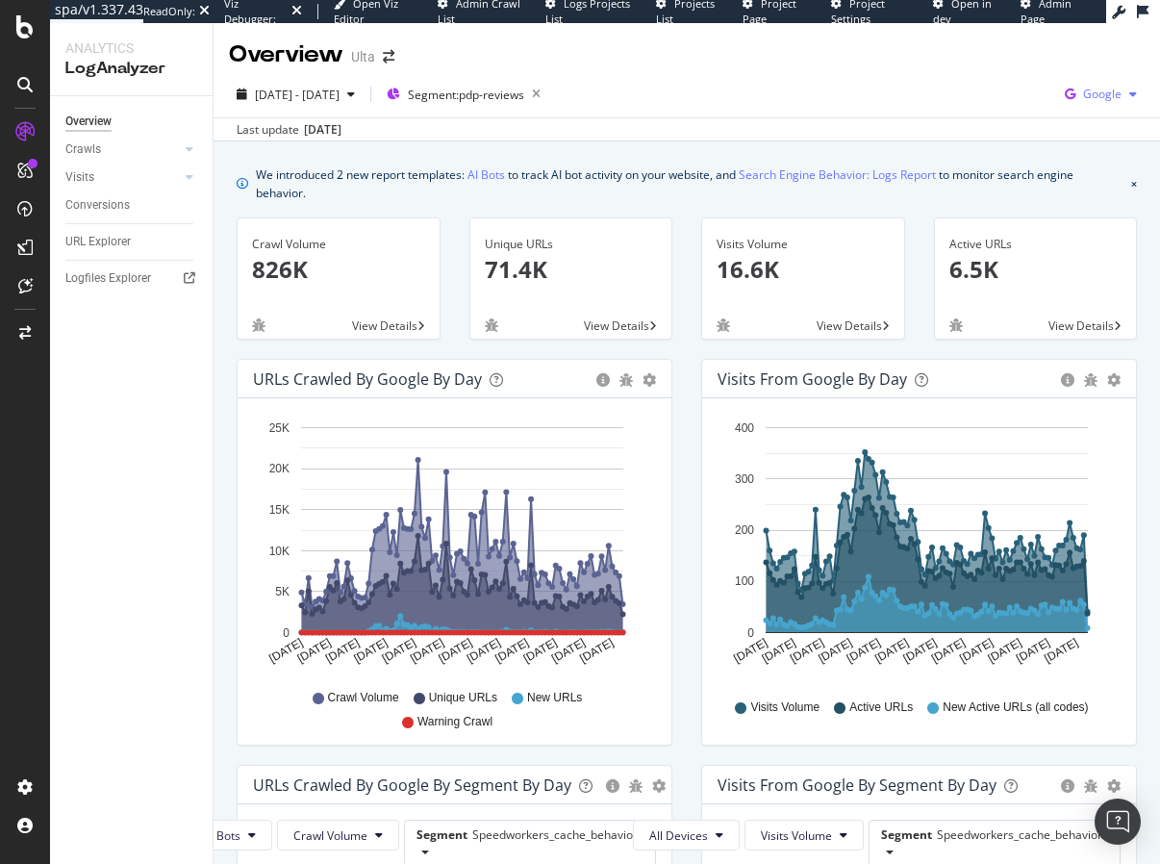
click at [1110, 91] on span "Google" at bounding box center [1102, 94] width 38 height 16
drag, startPoint x: 1021, startPoint y: 116, endPoint x: 999, endPoint y: 127, distance: 24.5
click at [1021, 116] on span "OpenAI" at bounding box center [1006, 112] width 71 height 17
